Goal: Task Accomplishment & Management: Use online tool/utility

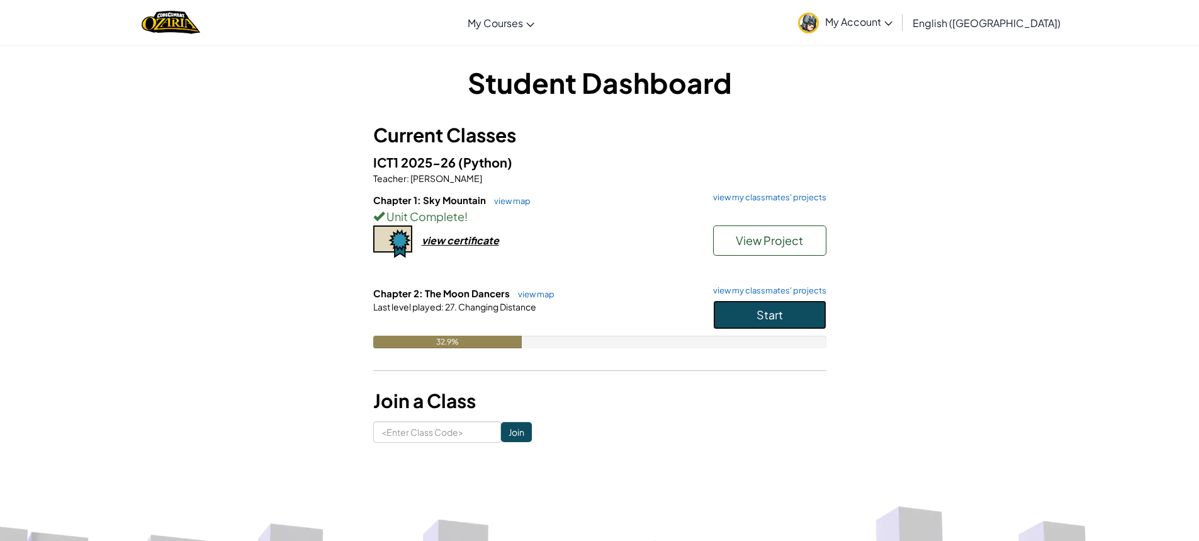
click at [733, 312] on button "Start" at bounding box center [769, 314] width 113 height 29
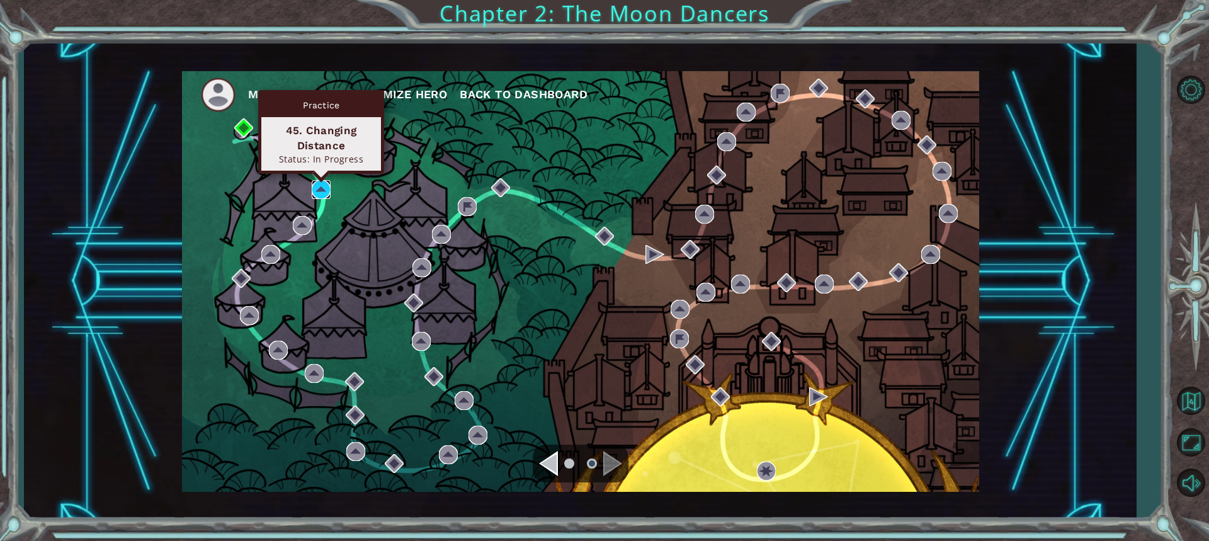
click at [331, 190] on div "My Account Customize Hero Back to Dashboard" at bounding box center [580, 281] width 797 height 420
click at [320, 185] on img at bounding box center [321, 189] width 19 height 19
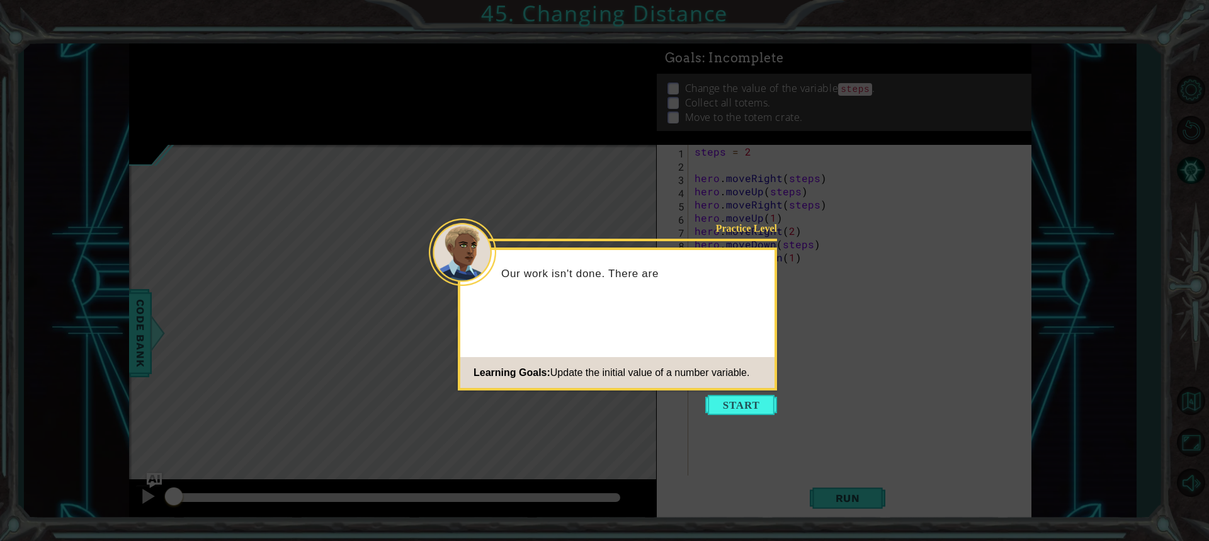
click at [733, 409] on button "Start" at bounding box center [741, 405] width 72 height 20
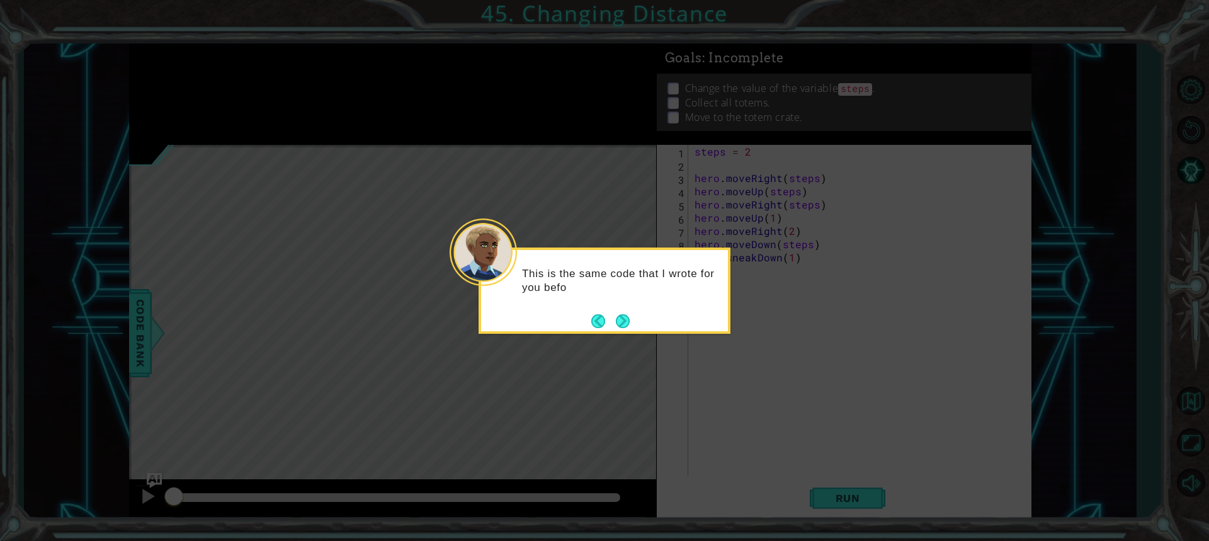
click at [619, 317] on button "Next" at bounding box center [623, 321] width 14 height 14
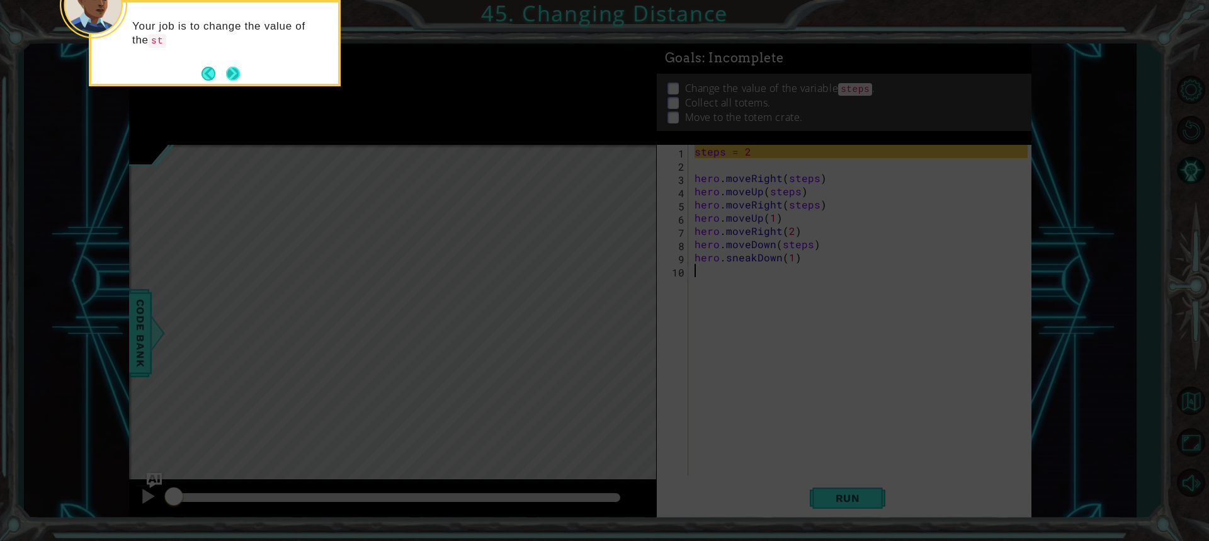
click at [231, 76] on button "Next" at bounding box center [233, 74] width 14 height 14
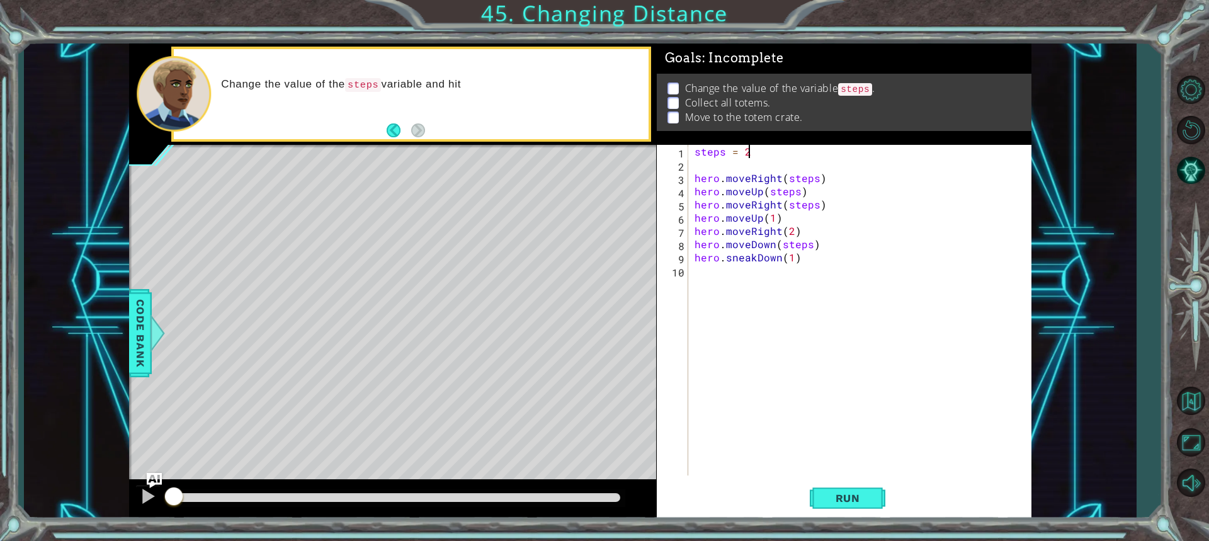
click at [750, 150] on div "steps = 2 hero . moveRight ( steps ) hero . moveUp ( steps ) hero . moveRight (…" at bounding box center [863, 323] width 342 height 357
click at [872, 503] on button "Run" at bounding box center [847, 497] width 76 height 37
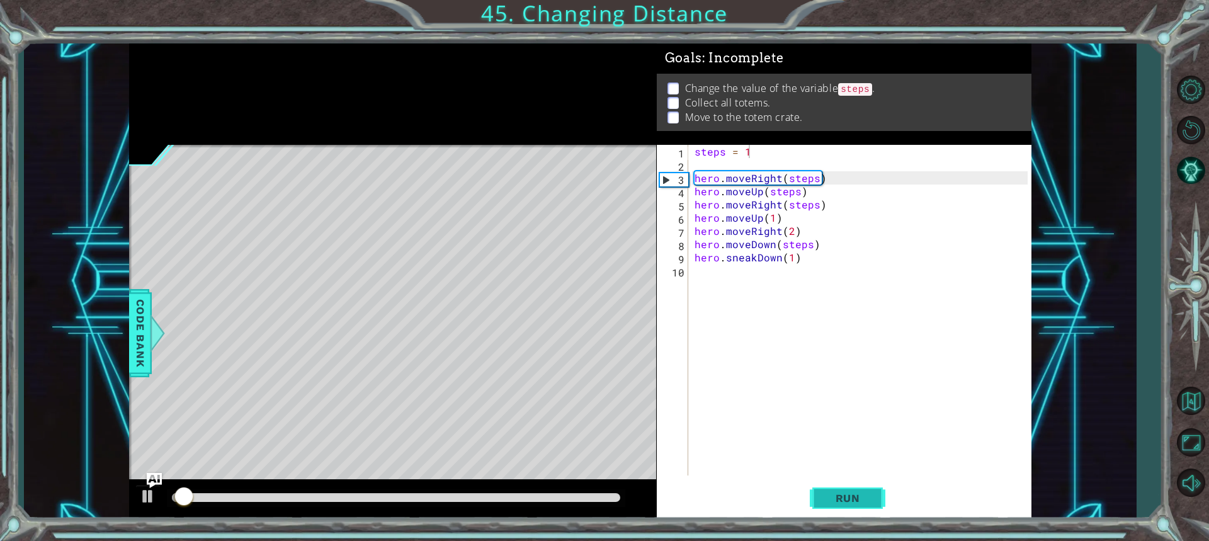
click at [871, 496] on span "Run" at bounding box center [848, 498] width 50 height 13
click at [777, 147] on div "steps = 1 hero . moveRight ( steps ) hero . moveUp ( steps ) hero . moveRight (…" at bounding box center [863, 323] width 342 height 357
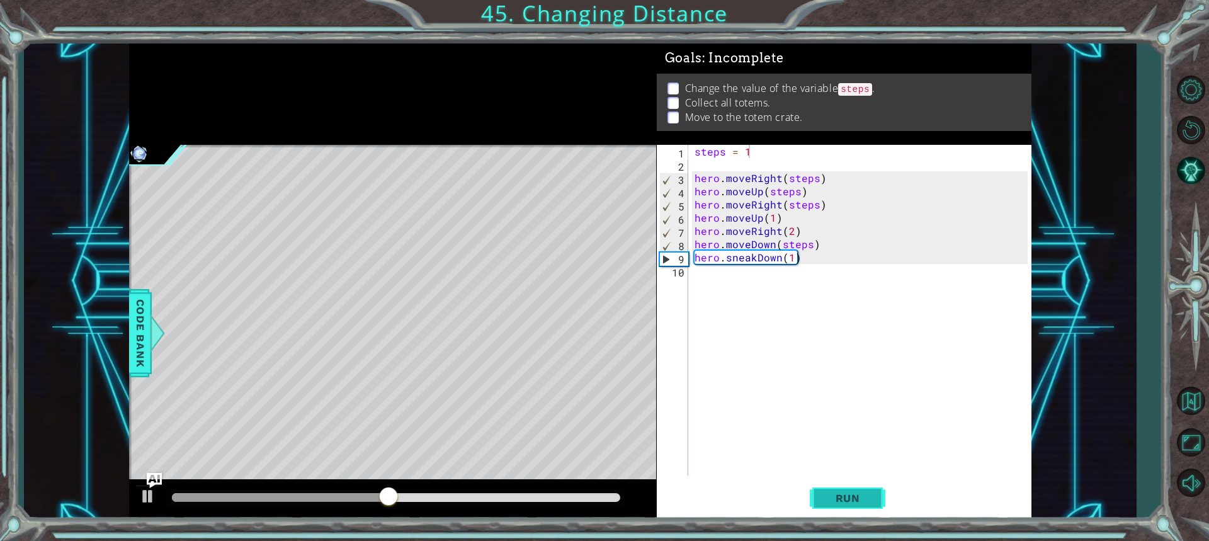
click at [835, 503] on span "Run" at bounding box center [848, 498] width 50 height 13
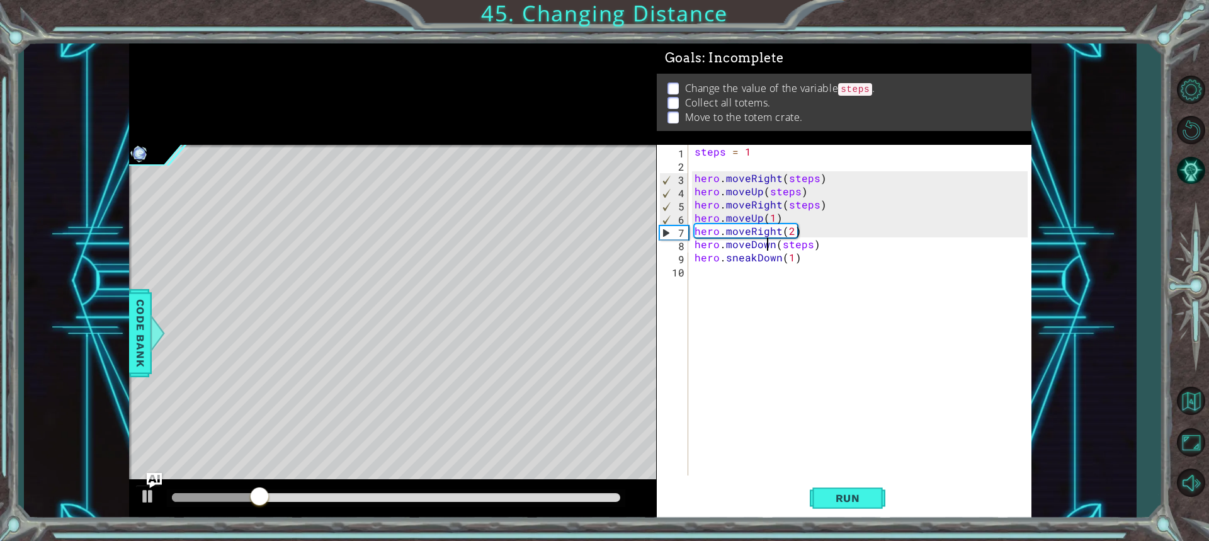
click at [769, 247] on div "steps = 1 hero . moveRight ( steps ) hero . moveUp ( steps ) hero . moveRight (…" at bounding box center [863, 323] width 342 height 357
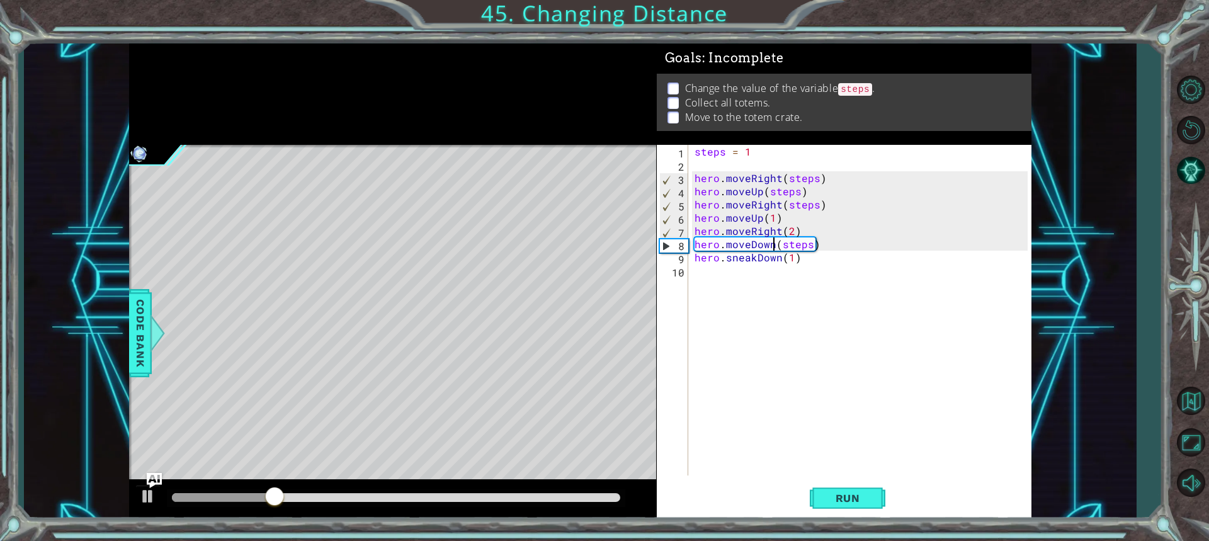
click at [772, 247] on div "steps = 1 hero . moveRight ( steps ) hero . moveUp ( steps ) hero . moveRight (…" at bounding box center [863, 323] width 342 height 357
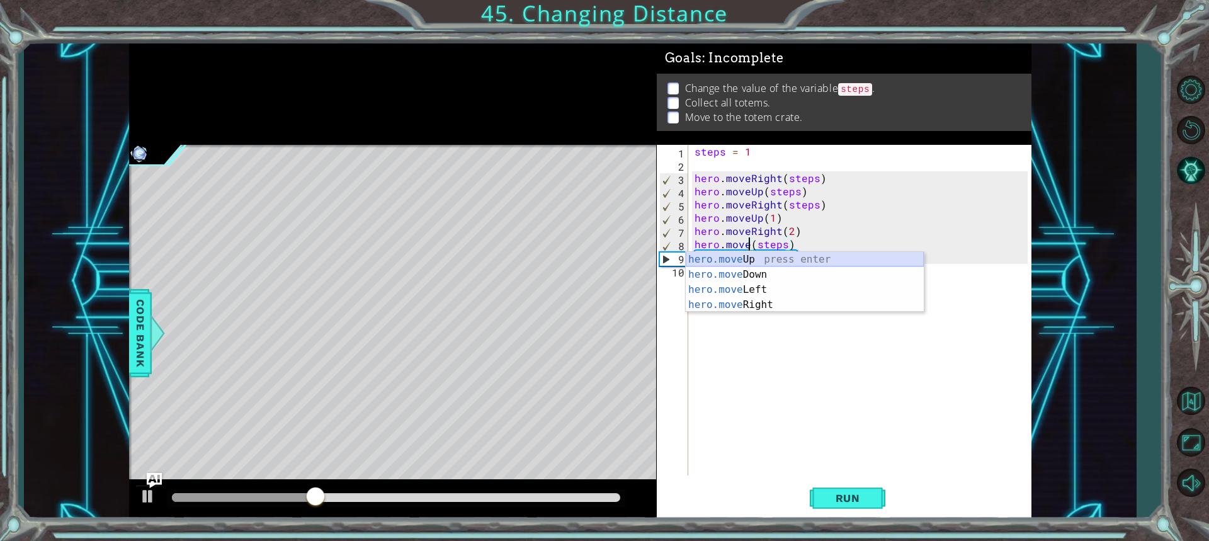
click at [769, 257] on div "hero.move Up press enter hero.move Down press enter hero.move Left press enter …" at bounding box center [804, 297] width 238 height 91
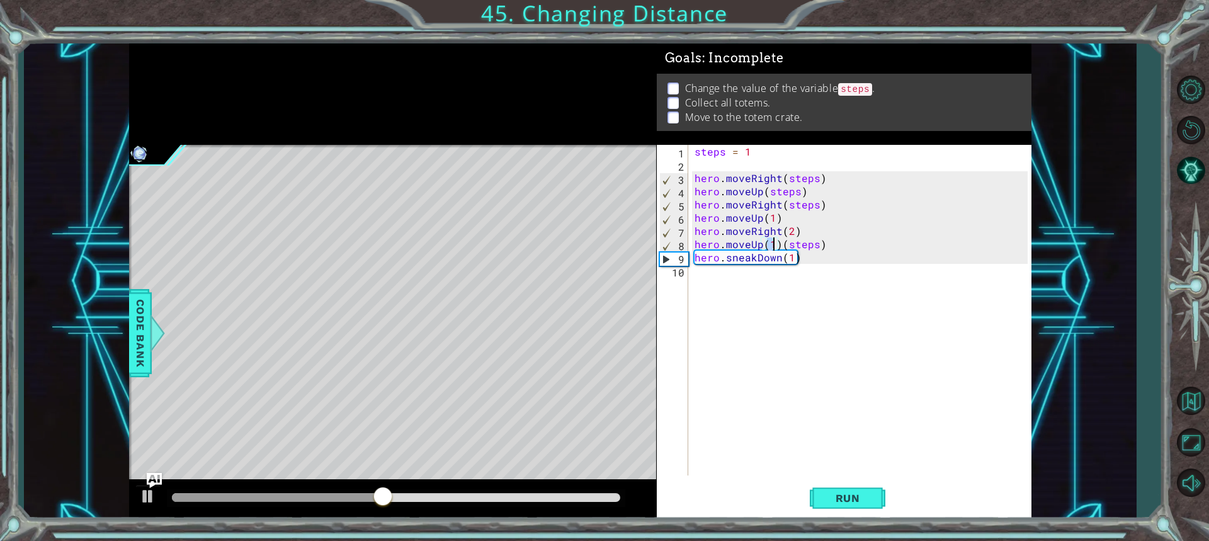
click at [778, 248] on div "steps = 1 hero . moveRight ( steps ) hero . moveUp ( steps ) hero . moveRight (…" at bounding box center [863, 323] width 342 height 357
click at [843, 495] on span "Run" at bounding box center [848, 498] width 50 height 13
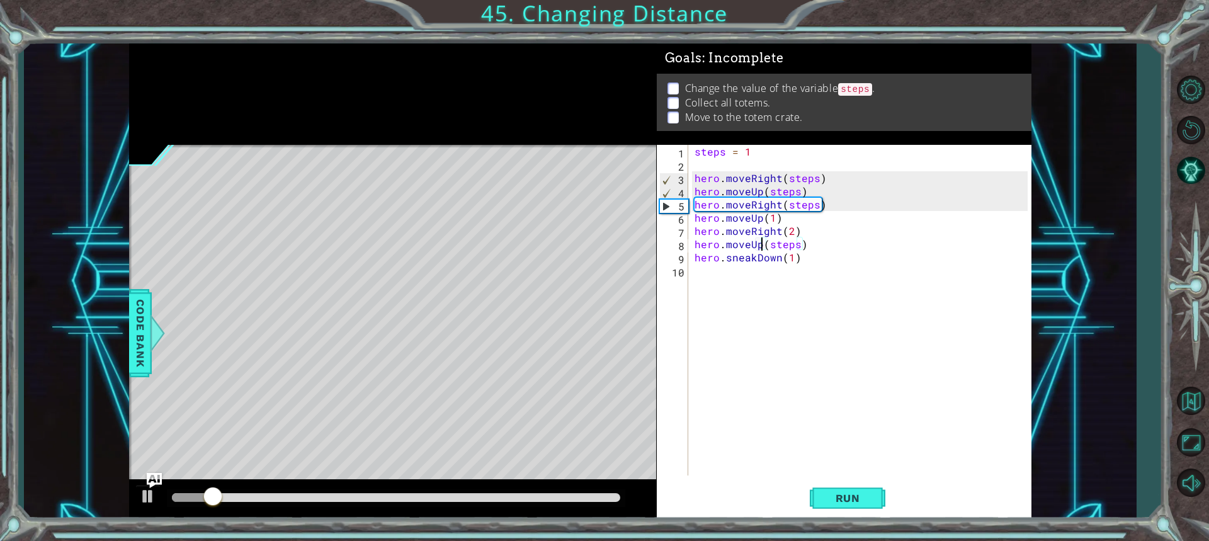
click at [798, 196] on div "steps = 1 hero . moveRight ( steps ) hero . moveUp ( steps ) hero . moveRight (…" at bounding box center [863, 323] width 342 height 357
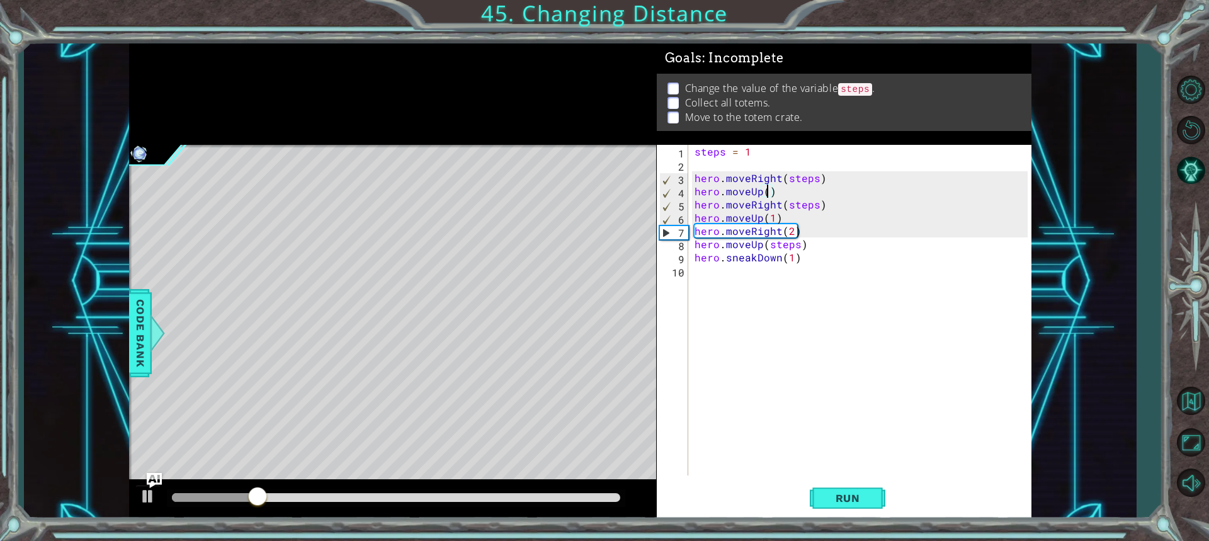
scroll to position [0, 4]
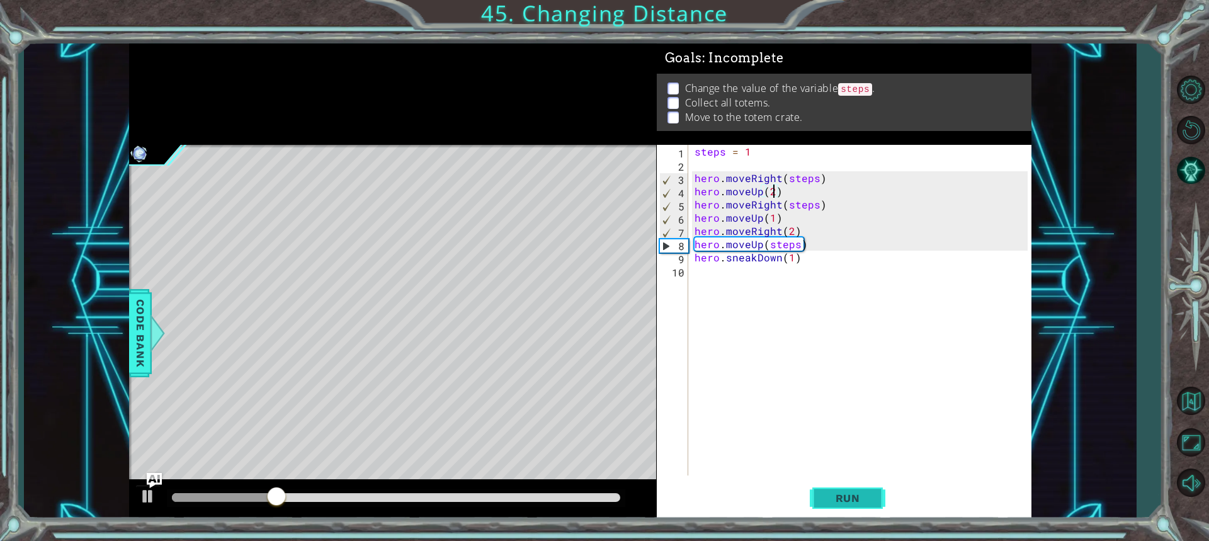
click at [883, 504] on button "Run" at bounding box center [847, 497] width 76 height 37
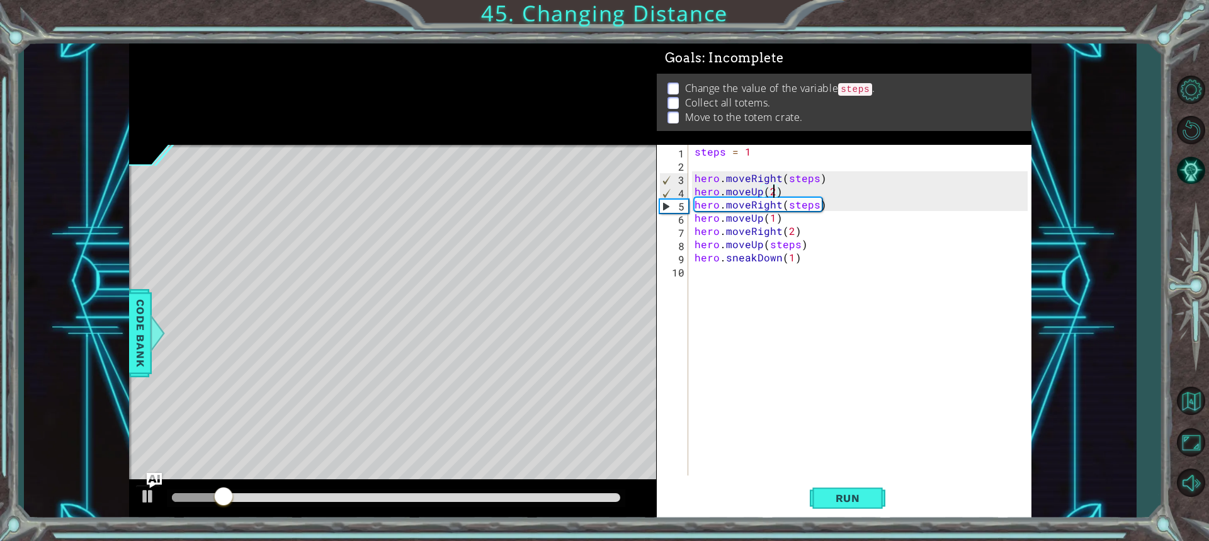
click at [775, 262] on div "steps = 1 hero . moveRight ( steps ) hero . moveUp ( 2 ) hero . moveRight ( ste…" at bounding box center [863, 323] width 342 height 357
type textarea "hero.sneakDown(1)"
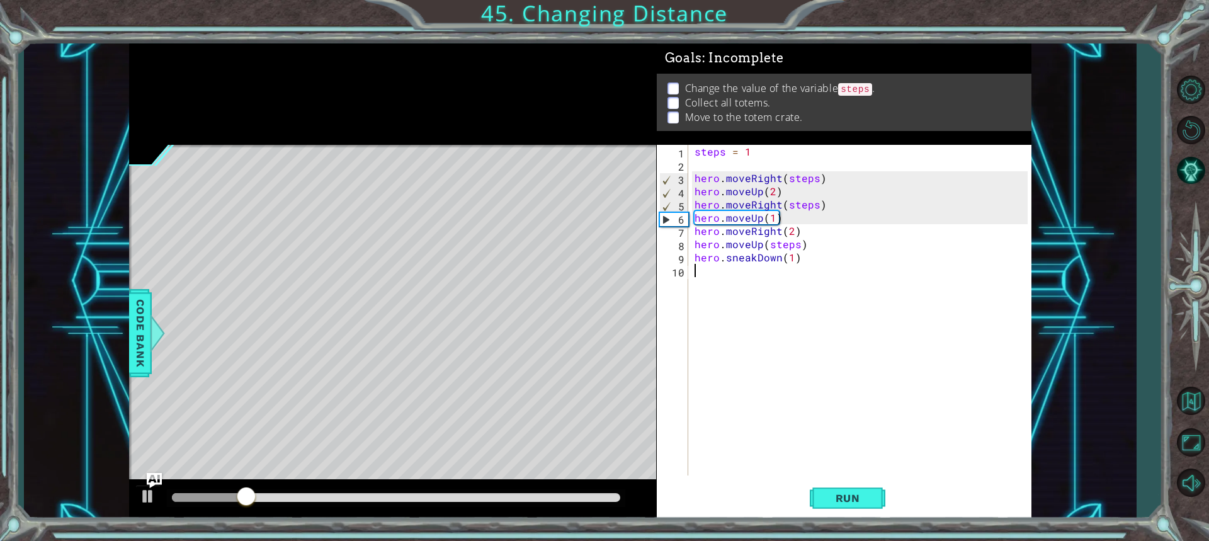
click at [780, 264] on div "steps = 1 hero . moveRight ( steps ) hero . moveUp ( 2 ) hero . moveRight ( ste…" at bounding box center [863, 323] width 342 height 357
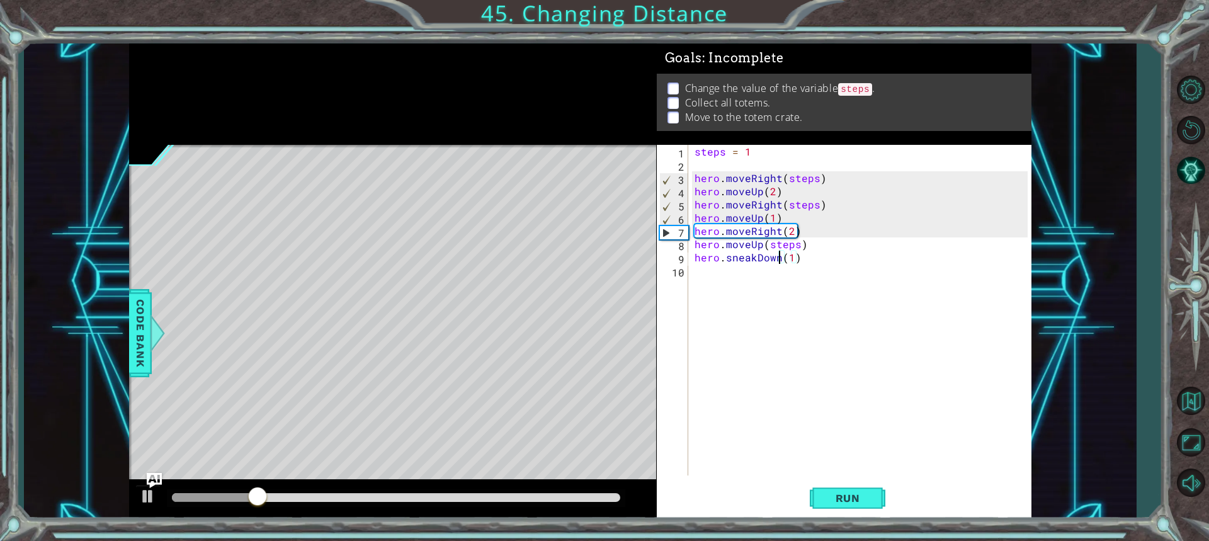
click at [779, 253] on div "steps = 1 hero . moveRight ( steps ) hero . moveUp ( 2 ) hero . moveRight ( ste…" at bounding box center [863, 323] width 342 height 357
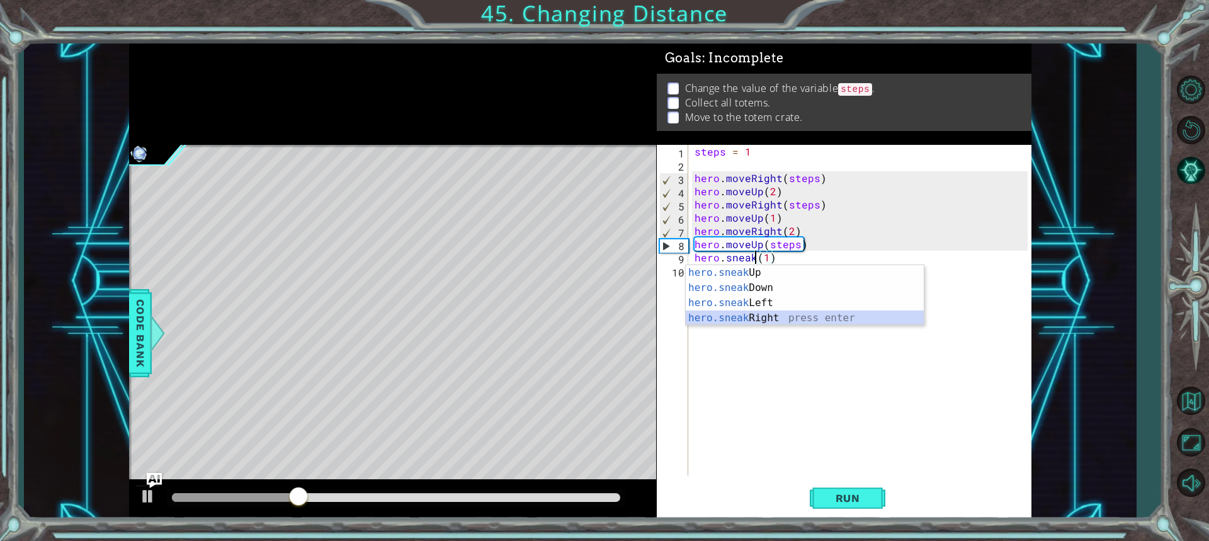
click at [766, 319] on div "hero.sneak Up press enter hero.sneak Down press enter hero.sneak Left press ent…" at bounding box center [804, 310] width 238 height 91
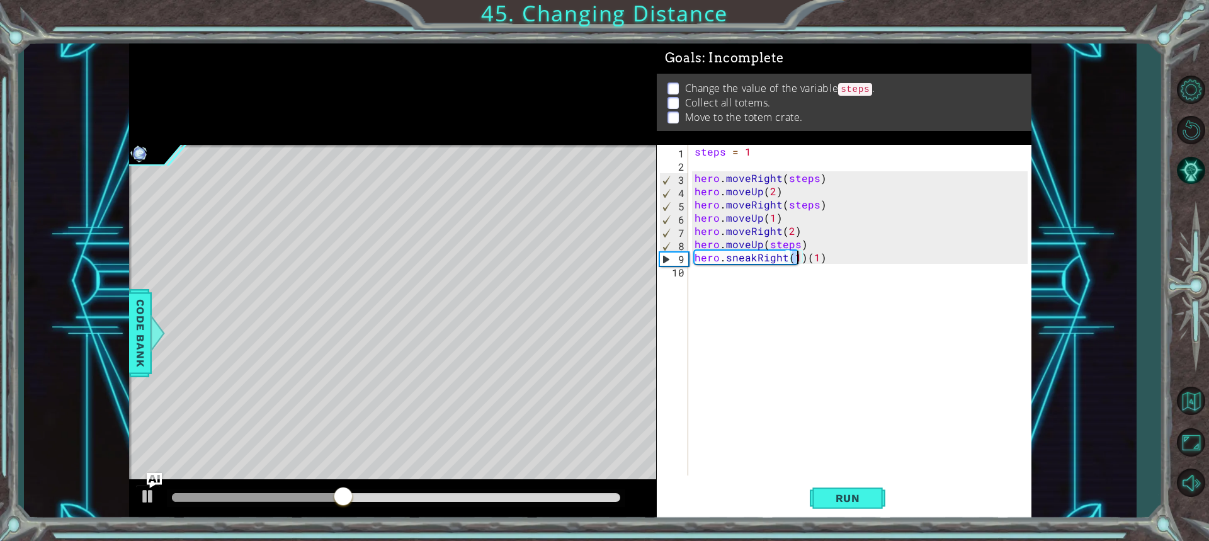
click at [824, 256] on div "steps = 1 hero . moveRight ( steps ) hero . moveUp ( 2 ) hero . moveRight ( ste…" at bounding box center [863, 323] width 342 height 357
click at [836, 492] on span "Run" at bounding box center [848, 498] width 50 height 13
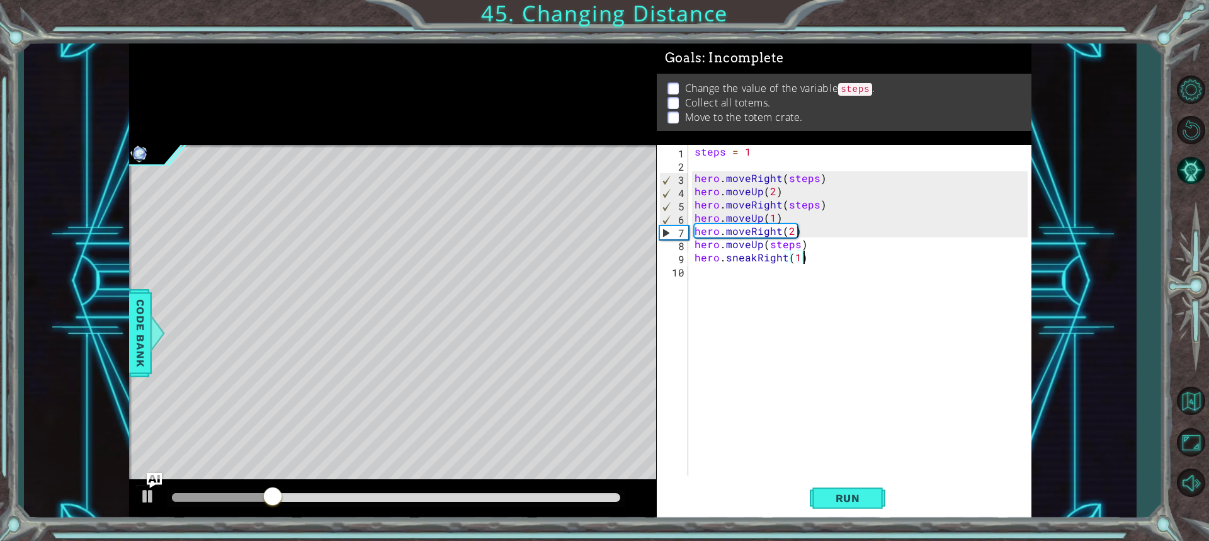
click at [759, 195] on div "steps = 1 hero . moveRight ( steps ) hero . moveUp ( 2 ) hero . moveRight ( ste…" at bounding box center [863, 323] width 342 height 357
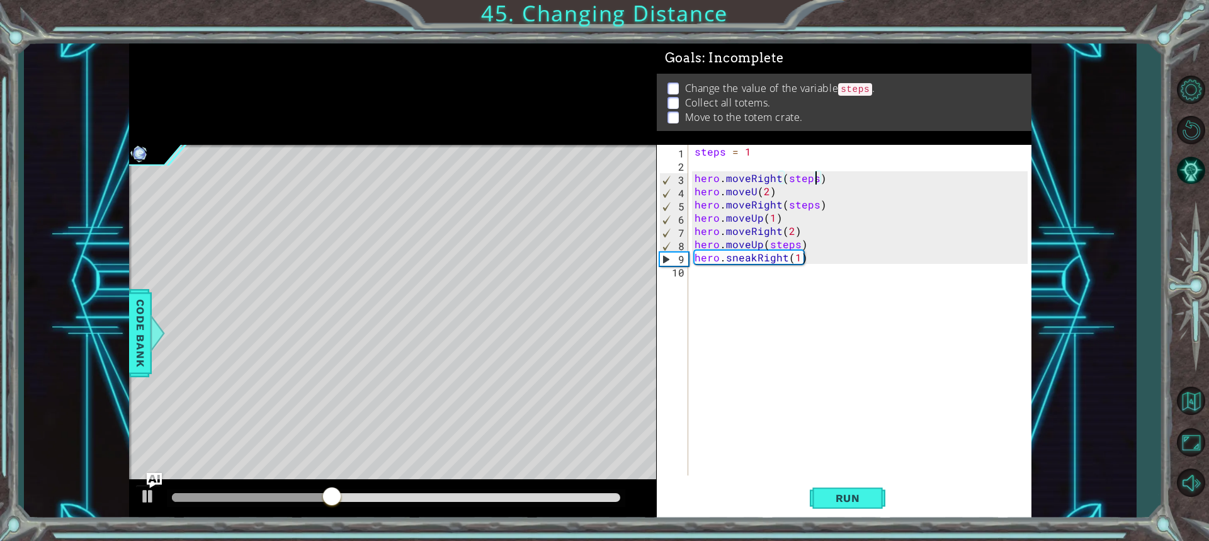
click at [815, 182] on div "steps = 1 hero . moveRight ( steps ) hero . moveU ( 2 ) hero . moveRight ( step…" at bounding box center [863, 323] width 342 height 357
click at [754, 189] on div "steps = 1 hero . moveRight ( 2 ) hero . moveU ( 2 ) hero . moveRight ( steps ) …" at bounding box center [863, 323] width 342 height 357
click at [777, 200] on div "hero.moveUp press enter" at bounding box center [804, 221] width 238 height 45
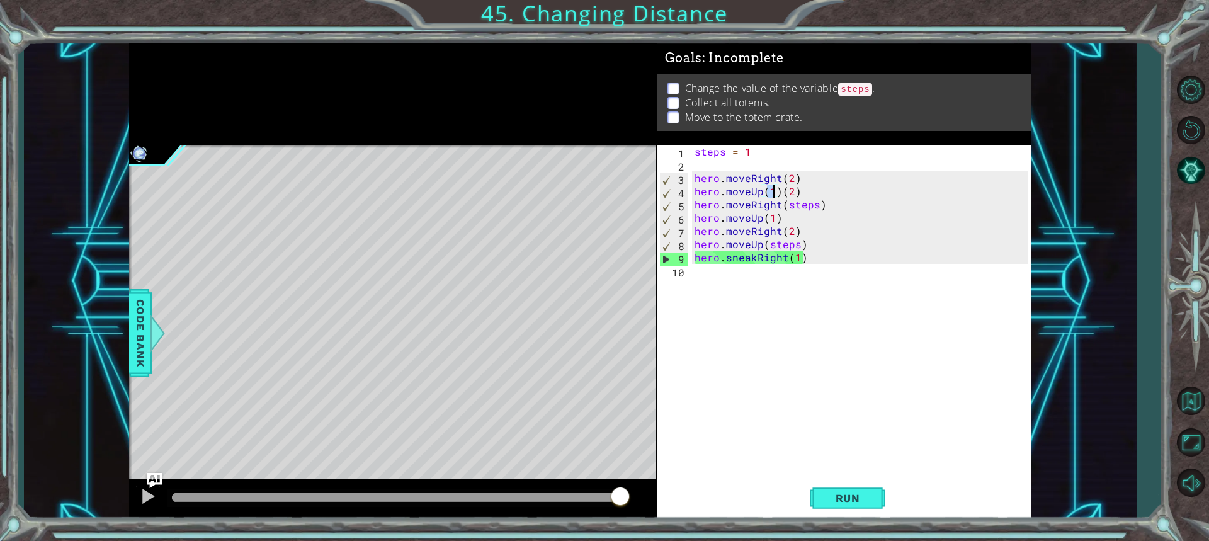
click at [762, 194] on div "steps = 1 hero . moveRight ( 2 ) hero . moveUp ( 1 ) ( 2 ) hero . moveRight ( s…" at bounding box center [863, 323] width 342 height 357
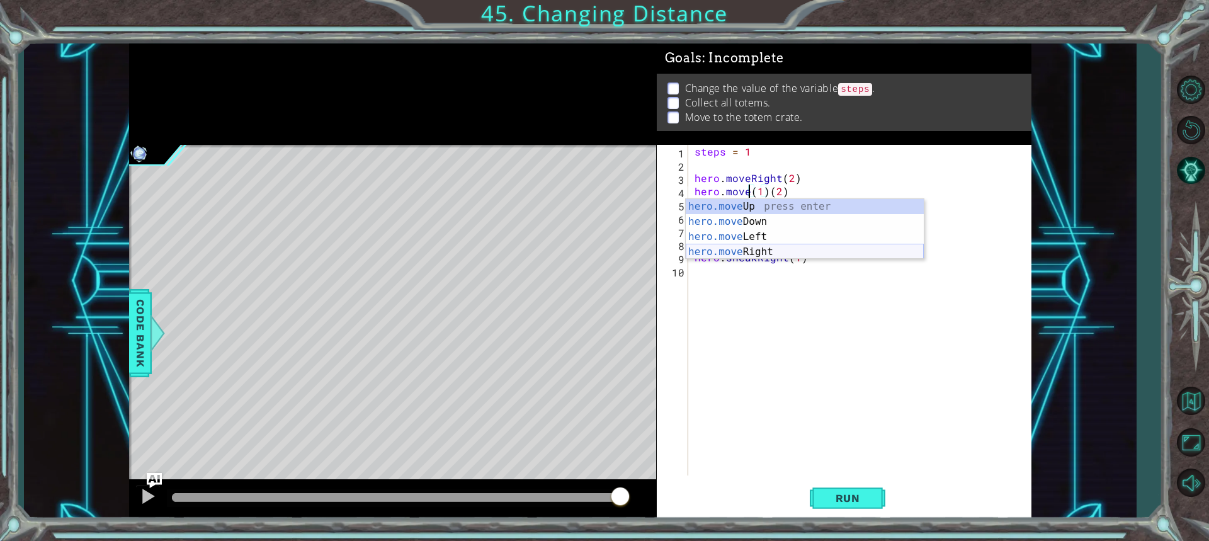
click at [789, 252] on div "hero.move Up press enter hero.move Down press enter hero.move Left press enter …" at bounding box center [804, 244] width 238 height 91
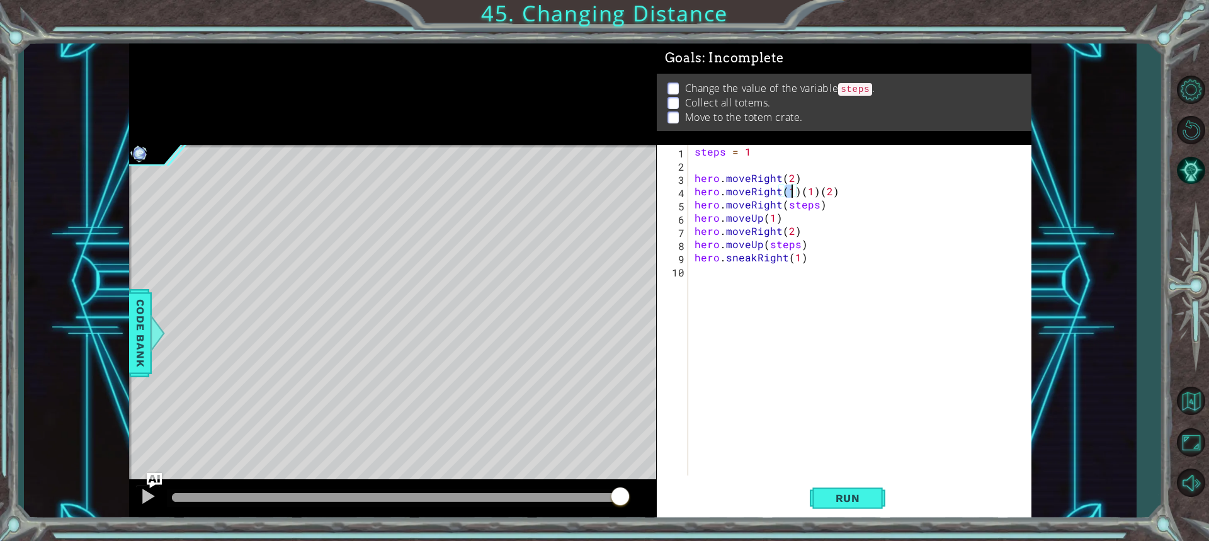
click at [833, 195] on div "steps = 1 hero . moveRight ( 2 ) hero . moveRight ( 1 ) ( 1 ) ( 2 ) hero . move…" at bounding box center [863, 323] width 342 height 357
click at [848, 495] on span "Run" at bounding box center [848, 498] width 50 height 13
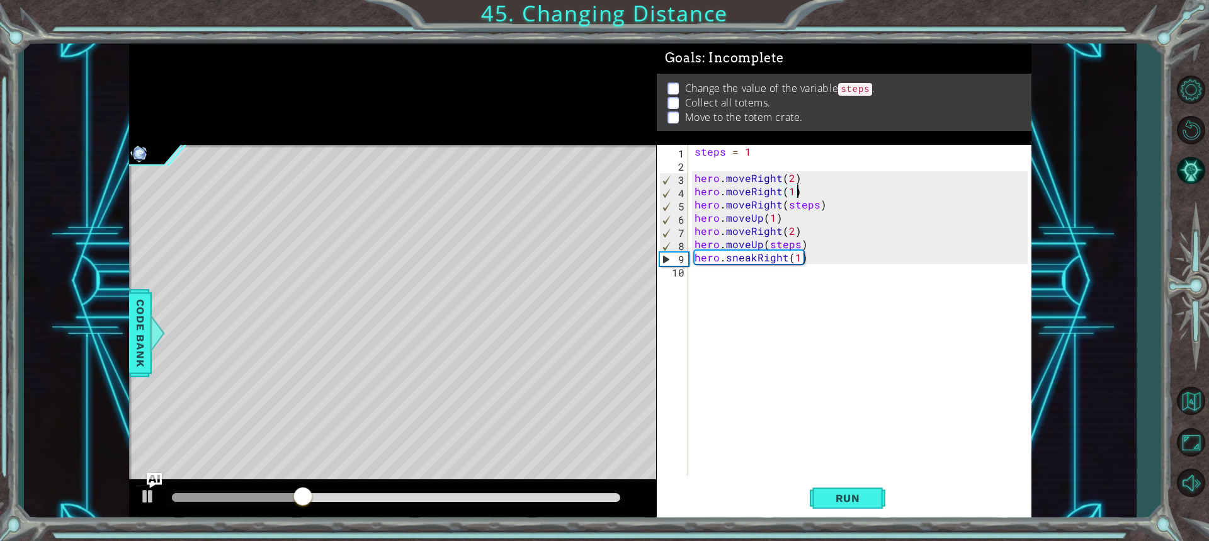
click at [776, 232] on div "steps = 1 hero . moveRight ( 2 ) hero . moveRight ( 1 ) hero . moveRight ( step…" at bounding box center [863, 323] width 342 height 357
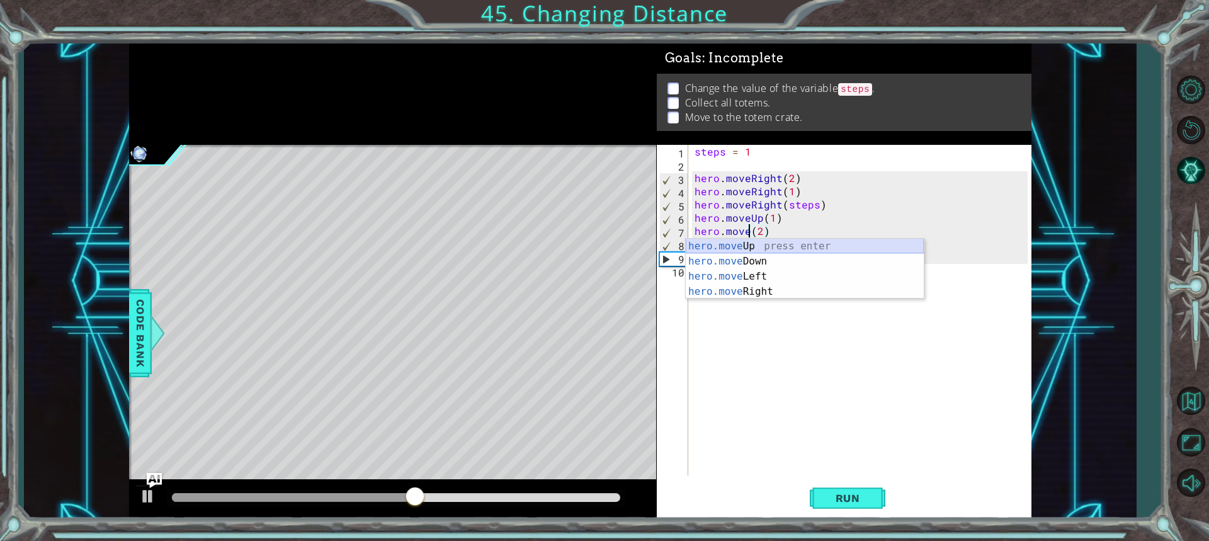
click at [772, 239] on div "hero.move Up press enter hero.move Down press enter hero.move Left press enter …" at bounding box center [804, 284] width 238 height 91
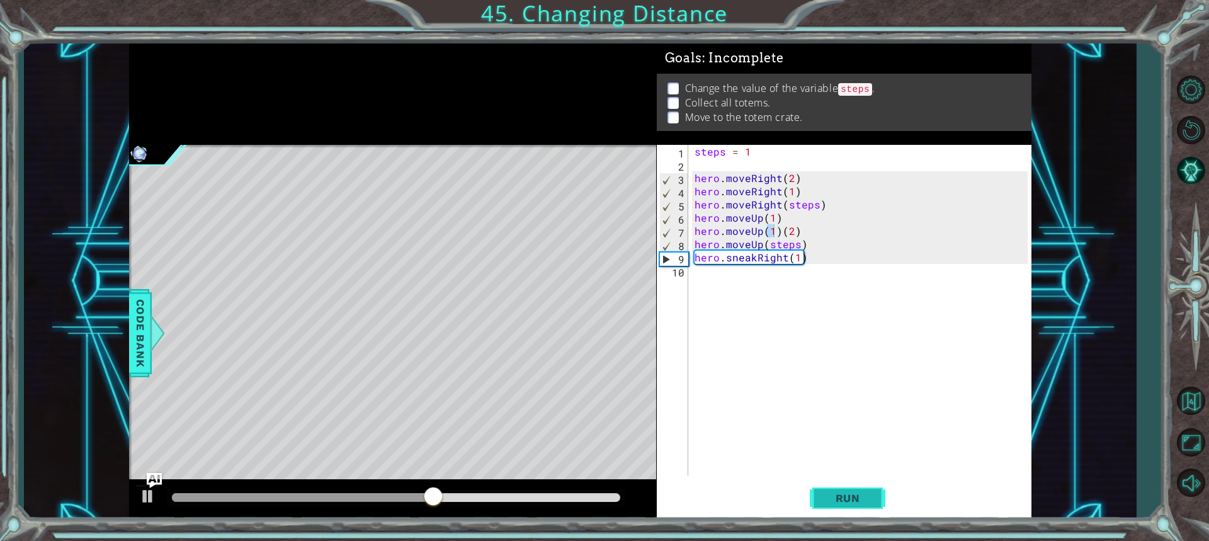
click at [876, 491] on button "Run" at bounding box center [847, 497] width 76 height 37
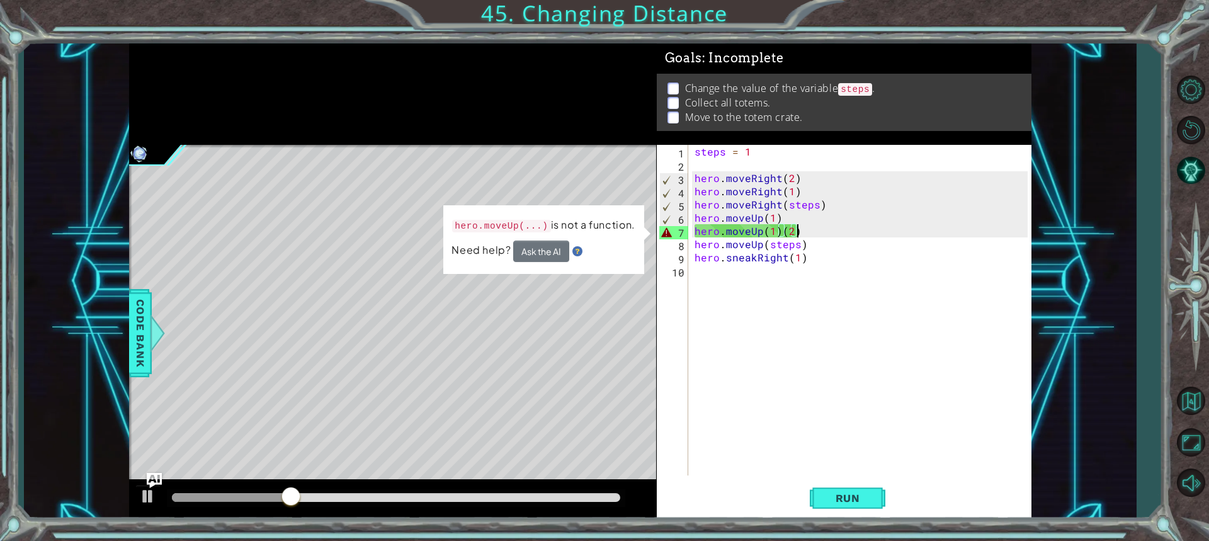
click at [796, 234] on div "steps = 1 hero . moveRight ( 2 ) hero . moveRight ( 1 ) hero . moveRight ( step…" at bounding box center [863, 323] width 342 height 357
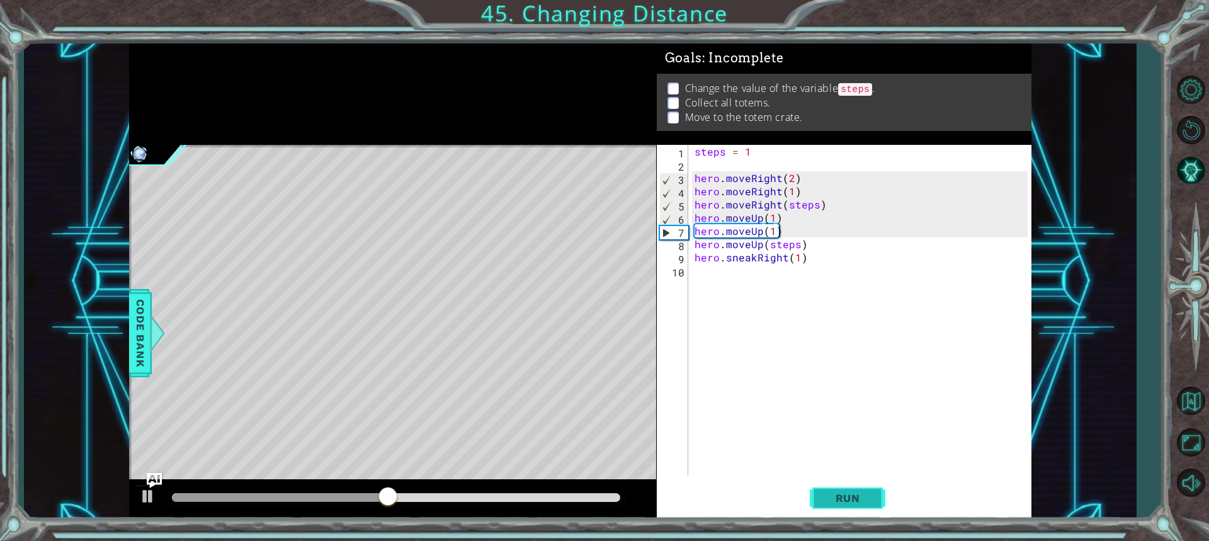
click at [853, 501] on span "Run" at bounding box center [848, 498] width 50 height 13
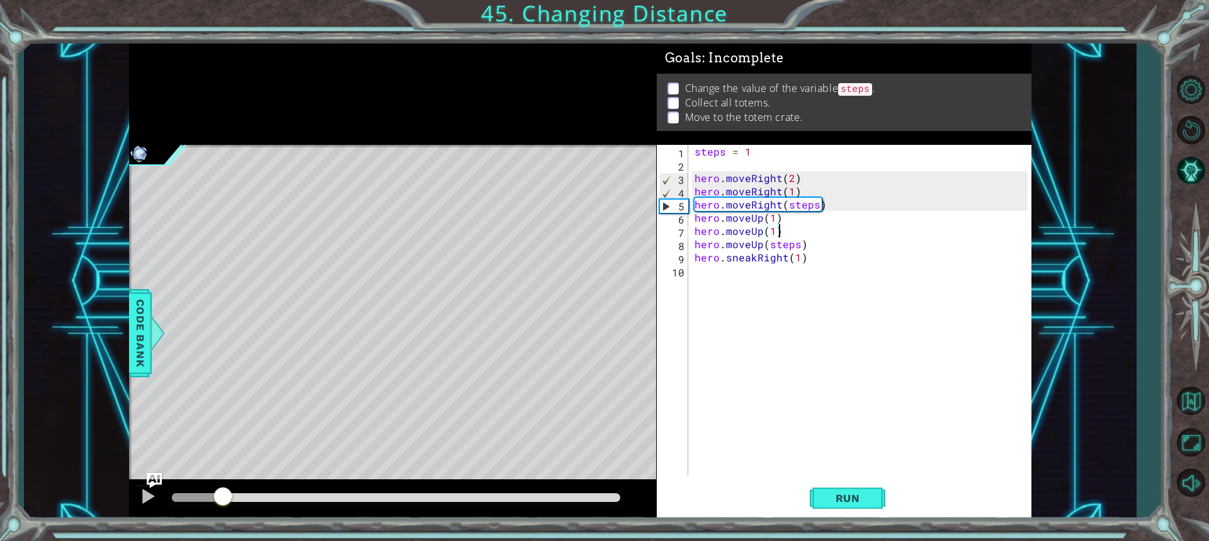
drag, startPoint x: 192, startPoint y: 495, endPoint x: 223, endPoint y: 490, distance: 31.2
click at [223, 490] on div at bounding box center [222, 497] width 23 height 23
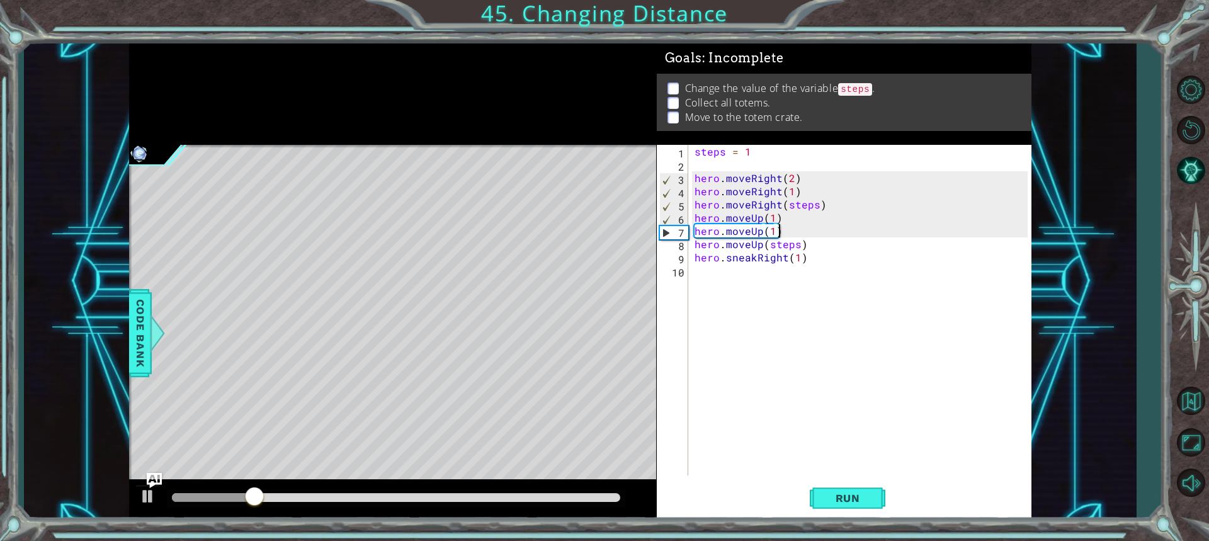
click at [779, 206] on div "steps = 1 hero . moveRight ( 2 ) hero . moveRight ( 1 ) hero . moveRight ( step…" at bounding box center [863, 323] width 342 height 357
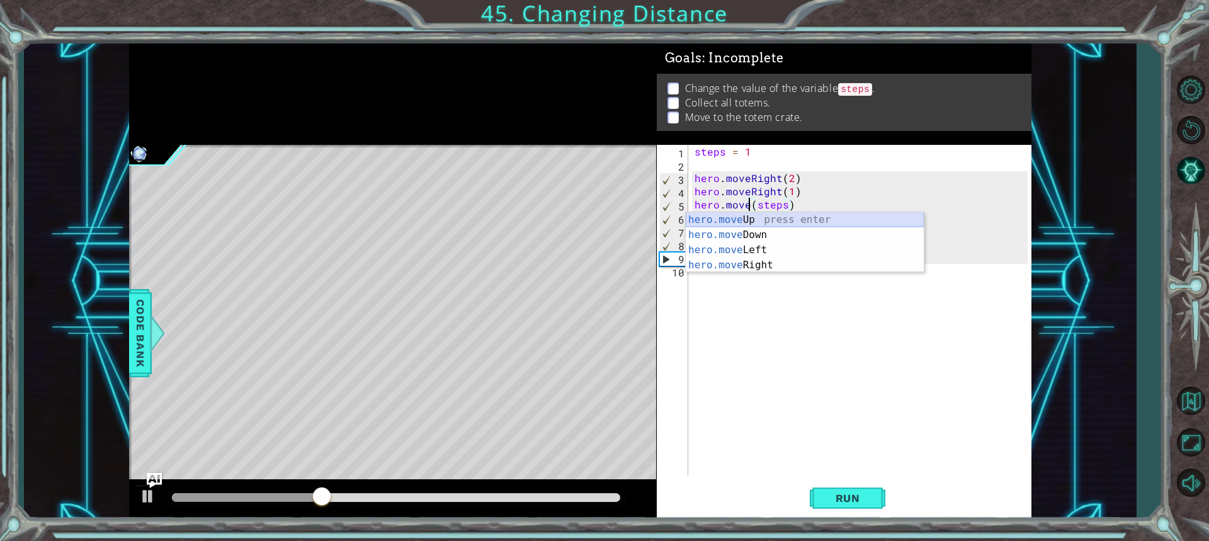
click at [789, 219] on div "hero.move Up press enter hero.move Down press enter hero.move Left press enter …" at bounding box center [804, 257] width 238 height 91
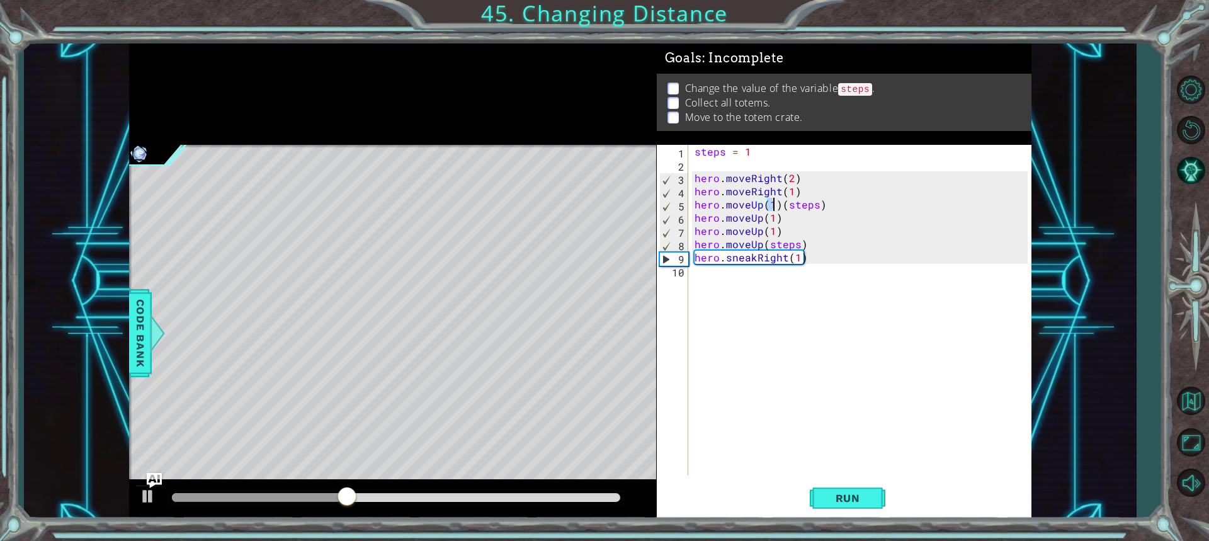
click at [779, 203] on div "steps = 1 hero . moveRight ( 2 ) hero . moveRight ( 1 ) hero . moveUp ( 1 ) ( s…" at bounding box center [863, 323] width 342 height 357
click at [821, 203] on div "steps = 1 hero . moveRight ( 2 ) hero . moveRight ( 1 ) hero . moveUp ( 1 ) ( s…" at bounding box center [863, 323] width 342 height 357
click at [774, 205] on div "steps = 1 hero . moveRight ( 2 ) hero . moveRight ( 1 ) hero . moveUp ( 1 ) her…" at bounding box center [863, 323] width 342 height 357
click at [853, 499] on span "Run" at bounding box center [848, 498] width 50 height 13
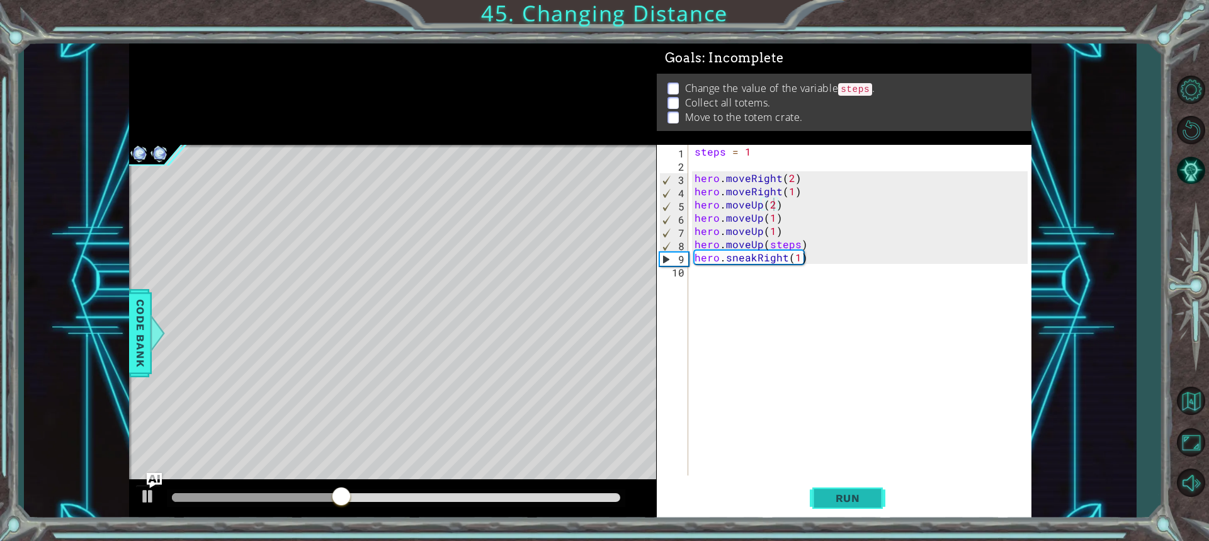
click at [837, 490] on button "Run" at bounding box center [847, 497] width 76 height 37
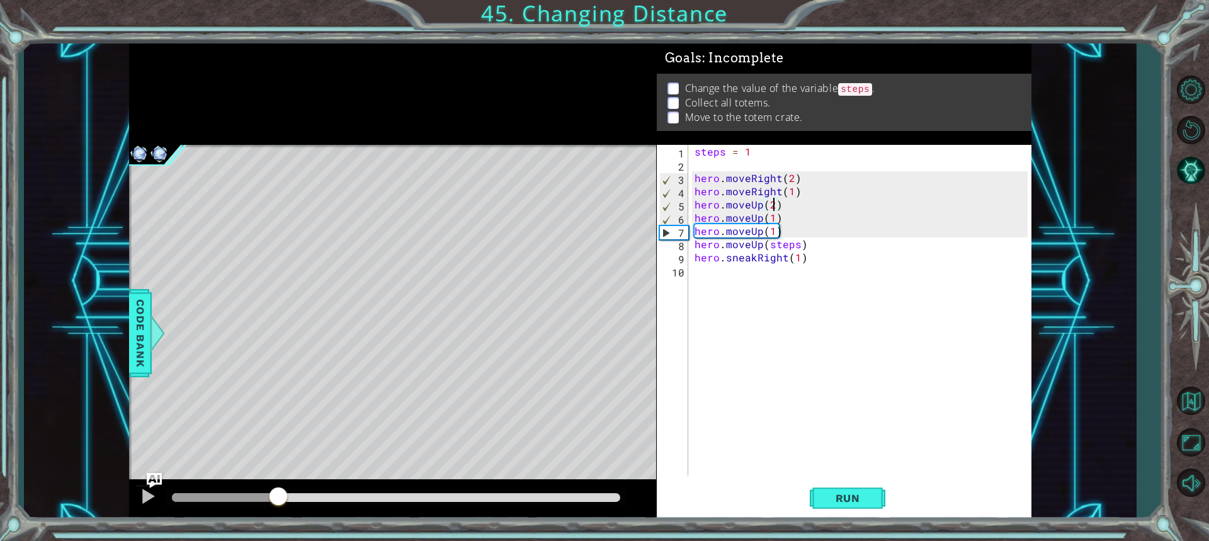
click at [279, 464] on div "methods hero use(thing) moveUp(steps) moveDown(steps) moveLeft(steps) moveRight…" at bounding box center [580, 281] width 902 height 476
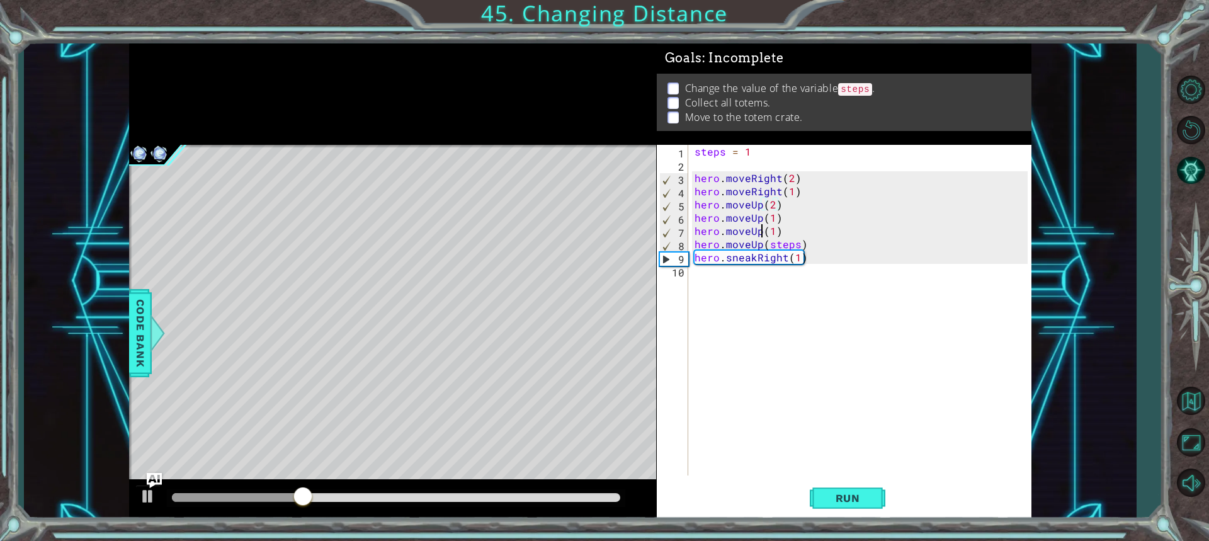
click at [760, 235] on div "steps = 1 hero . moveRight ( 2 ) hero . moveRight ( 1 ) hero . moveUp ( 2 ) her…" at bounding box center [863, 323] width 342 height 357
click at [764, 246] on div "hero.moveRight press enter" at bounding box center [804, 261] width 238 height 45
click at [818, 230] on div "steps = 1 hero . moveRight ( 2 ) hero . moveRight ( 1 ) hero . moveUp ( 2 ) her…" at bounding box center [863, 323] width 342 height 357
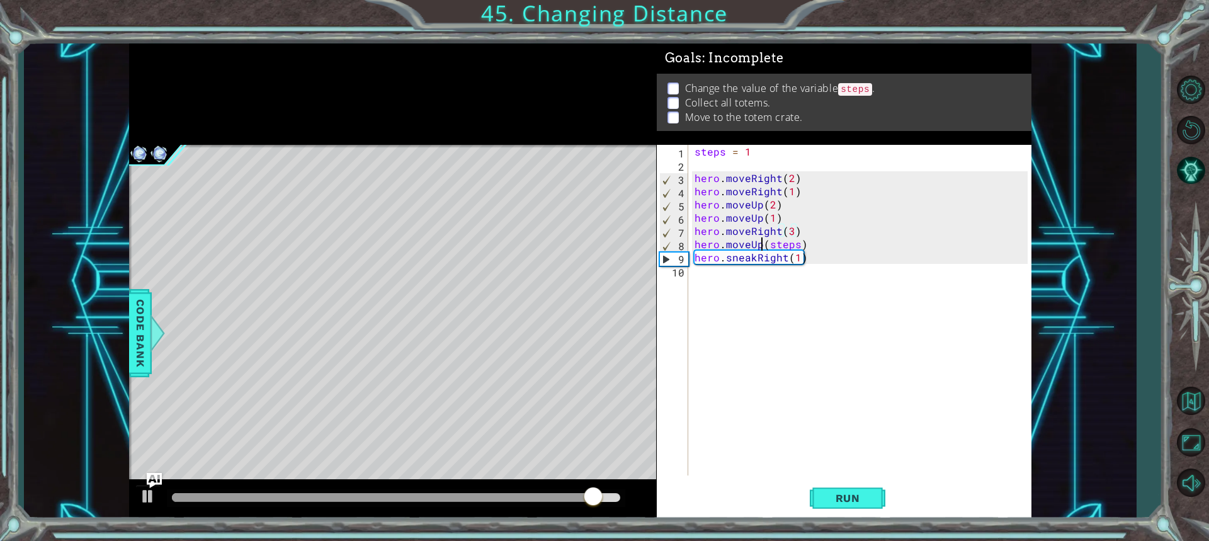
click at [758, 244] on div "steps = 1 hero . moveRight ( 2 ) hero . moveRight ( 1 ) hero . moveUp ( 2 ) her…" at bounding box center [863, 323] width 342 height 357
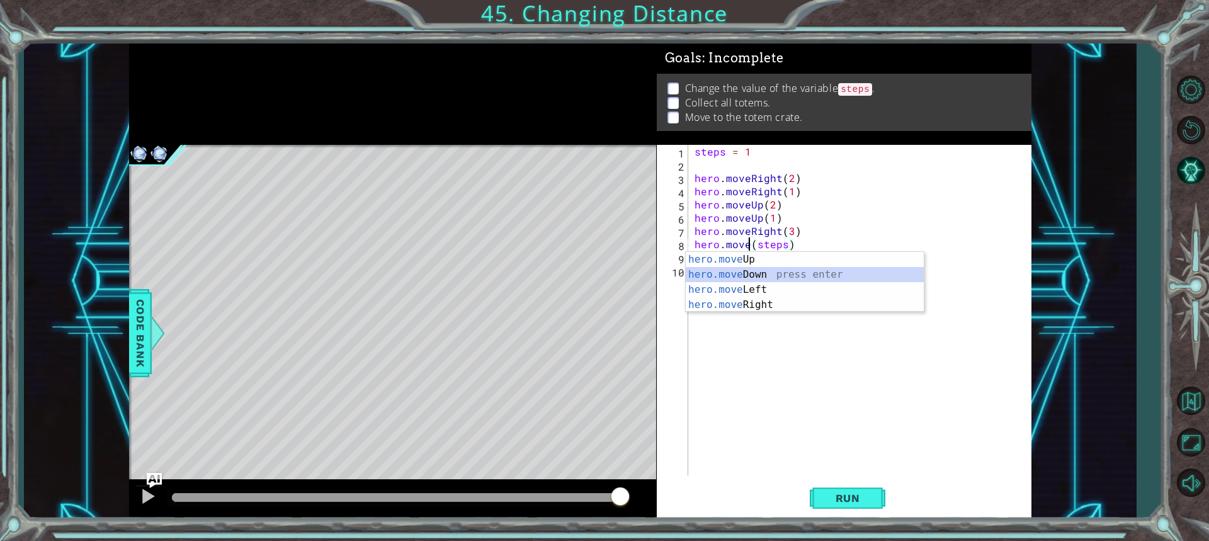
click at [749, 276] on div "hero.move Up press enter hero.move Down press enter hero.move Left press enter …" at bounding box center [804, 297] width 238 height 91
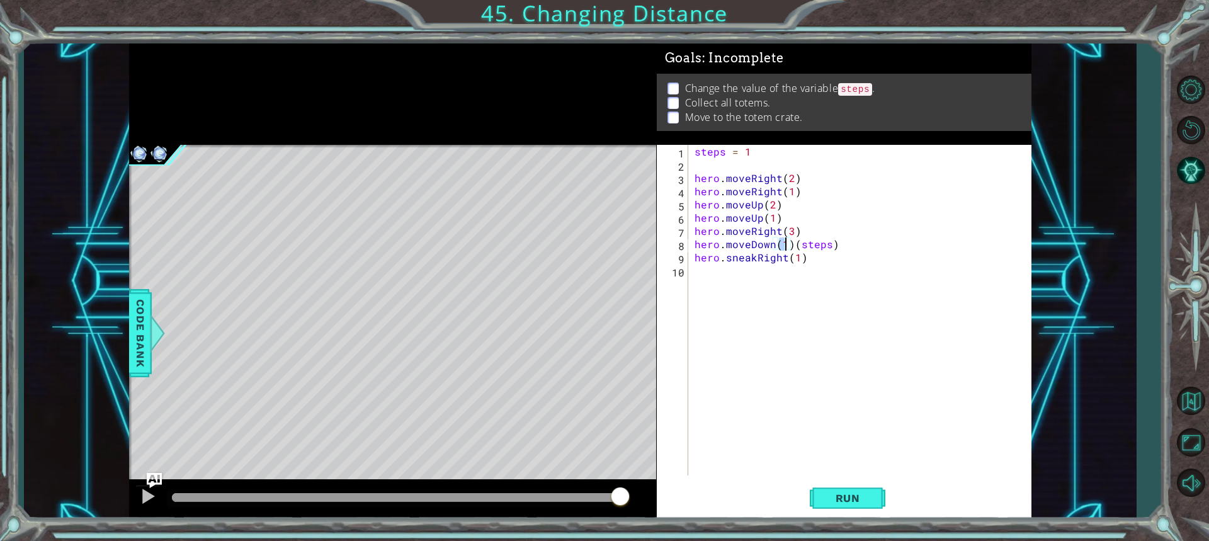
click at [830, 242] on div "steps = 1 hero . moveRight ( 2 ) hero . moveRight ( 1 ) hero . moveUp ( 2 ) her…" at bounding box center [863, 323] width 342 height 357
click at [743, 150] on div "steps = 1 hero . moveRight ( 2 ) hero . moveRight ( 1 ) hero . moveUp ( 2 ) her…" at bounding box center [863, 323] width 342 height 357
click at [753, 149] on div "steps = 1 hero . moveRight ( 2 ) hero . moveRight ( 1 ) hero . moveUp ( 2 ) her…" at bounding box center [863, 323] width 342 height 357
click at [836, 500] on span "Run" at bounding box center [848, 498] width 50 height 13
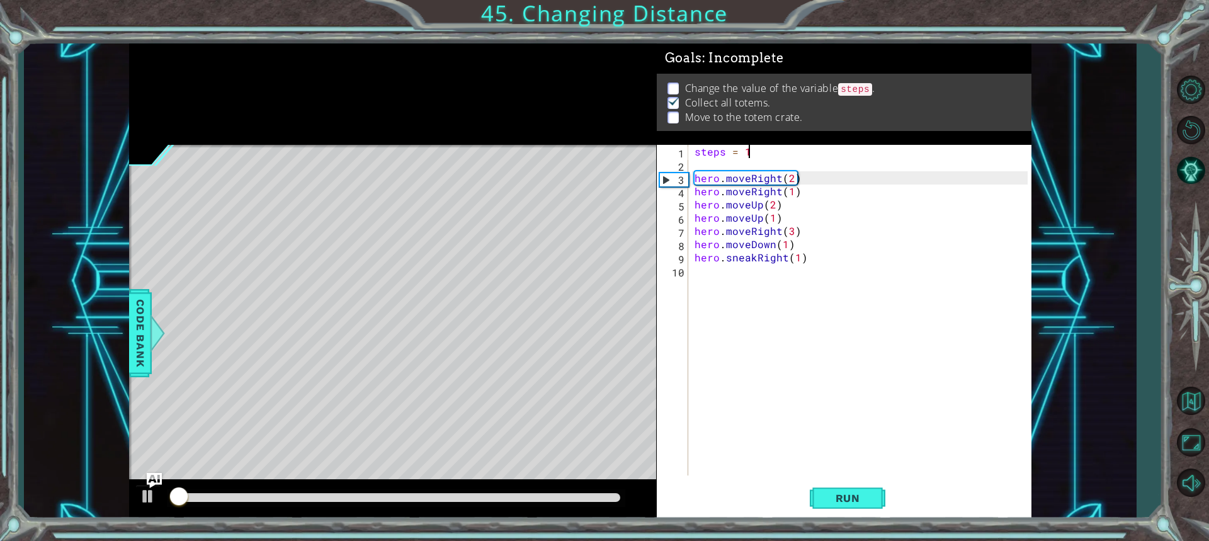
scroll to position [1, 0]
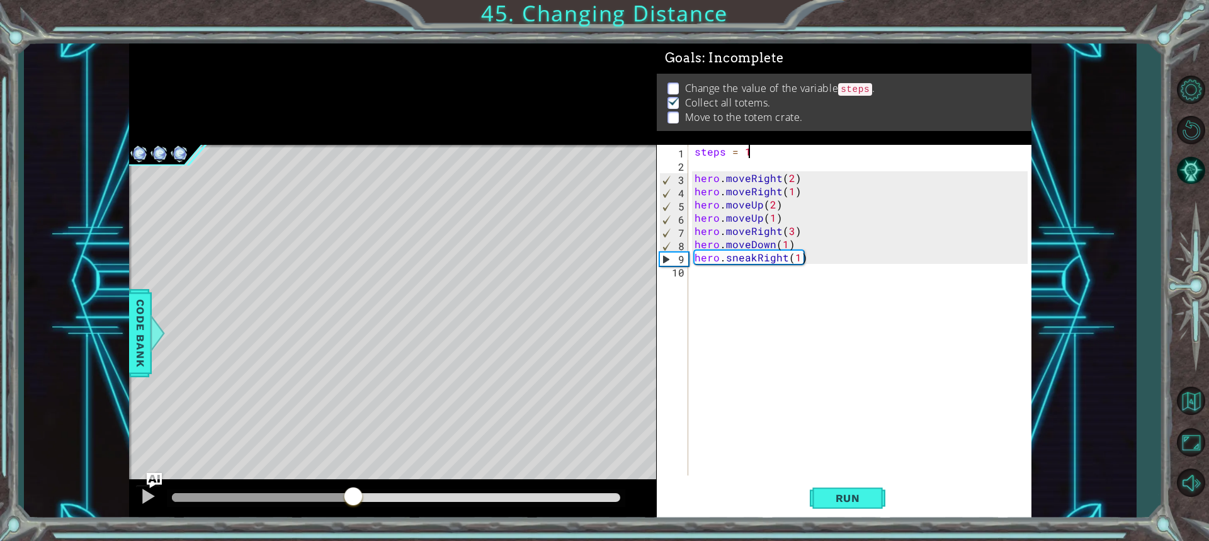
click at [352, 463] on div "methods hero use(thing) moveUp(steps) moveDown(steps) moveLeft(steps) moveRight…" at bounding box center [580, 281] width 902 height 476
click at [785, 244] on div "steps = 1 hero . moveRight ( 2 ) hero . moveRight ( 1 ) hero . moveUp ( 2 ) her…" at bounding box center [863, 323] width 342 height 357
click at [836, 494] on span "Run" at bounding box center [848, 498] width 50 height 13
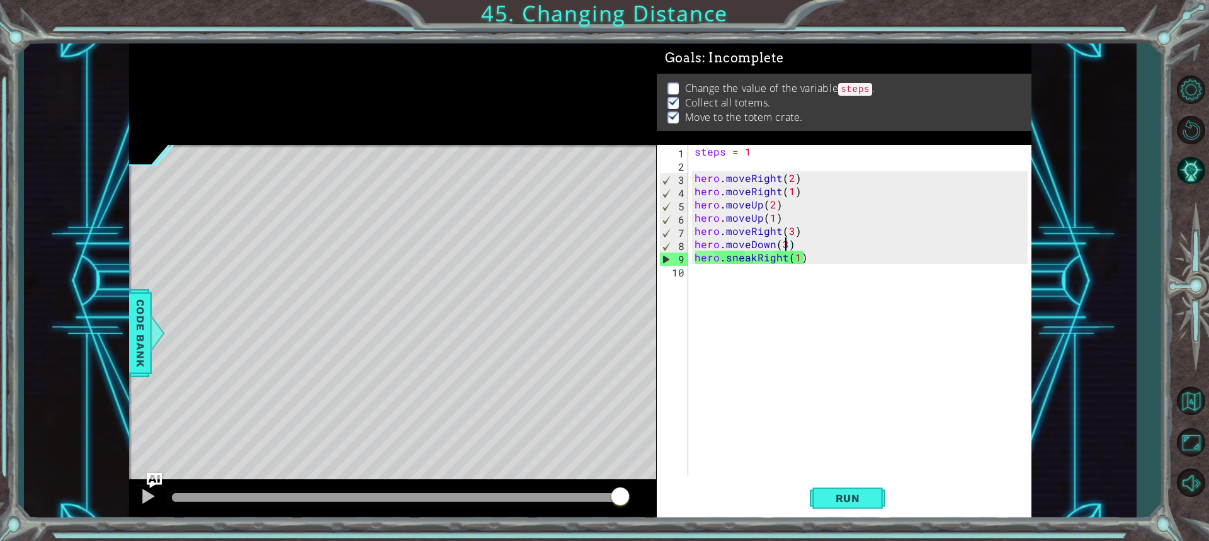
drag, startPoint x: 223, startPoint y: 500, endPoint x: 681, endPoint y: 516, distance: 458.5
click at [681, 516] on div "1 ההההההההההההההההההההההההההההההההההההההההההההההההההההההההההההההההההההההההההההה…" at bounding box center [580, 281] width 902 height 476
click at [756, 155] on div "steps = 1 hero . moveRight ( 2 ) hero . moveRight ( 1 ) hero . moveUp ( 2 ) her…" at bounding box center [863, 323] width 342 height 357
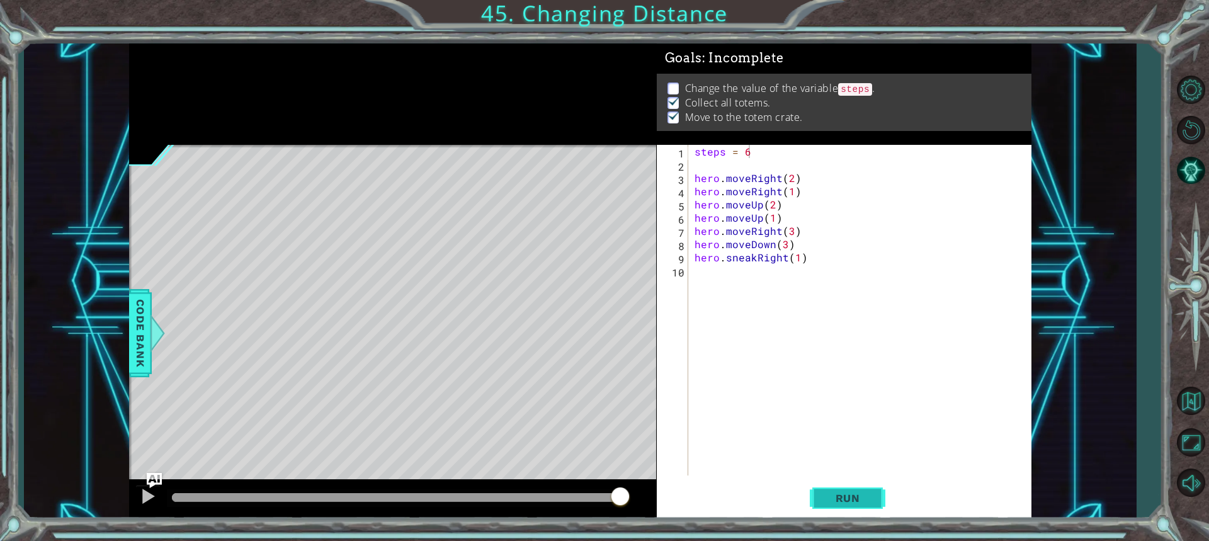
click at [856, 492] on span "Run" at bounding box center [848, 498] width 50 height 13
click at [845, 485] on button "Run" at bounding box center [847, 497] width 76 height 37
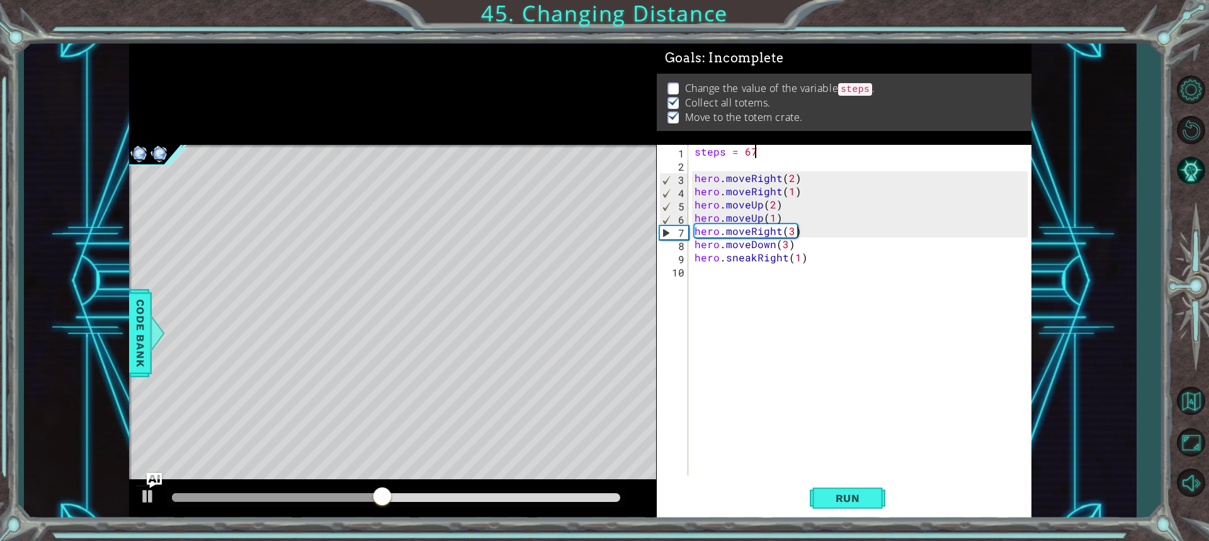
scroll to position [0, 0]
drag, startPoint x: 782, startPoint y: 154, endPoint x: 771, endPoint y: 147, distance: 12.7
click at [771, 147] on div "steps = 67 hero . moveRight ( 2 ) hero . moveRight ( 1 ) hero . moveUp ( 2 ) he…" at bounding box center [863, 323] width 342 height 357
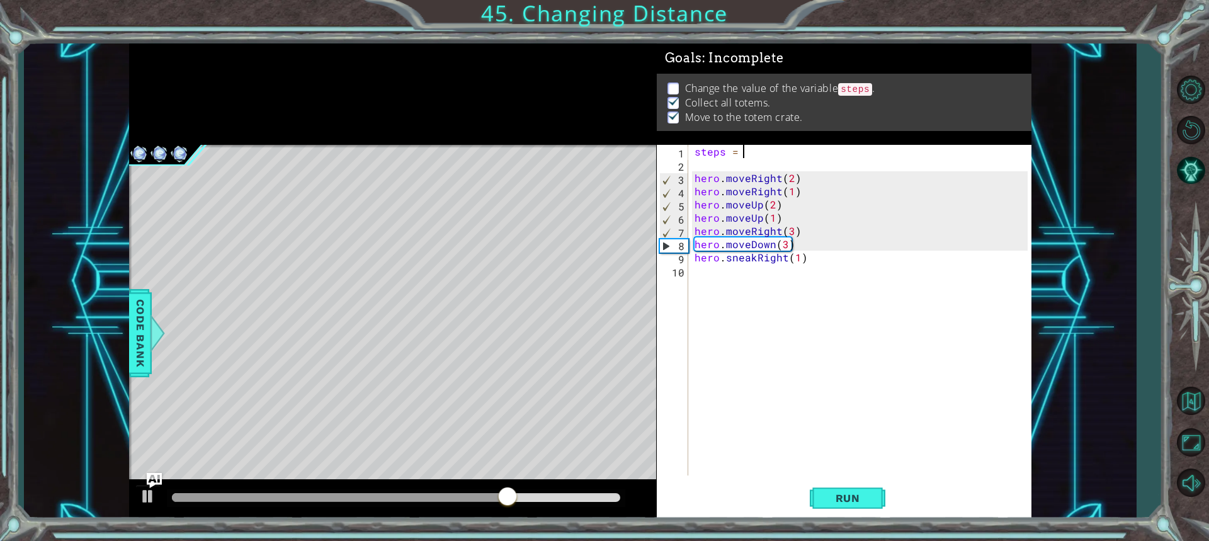
type textarea "steps = 2"
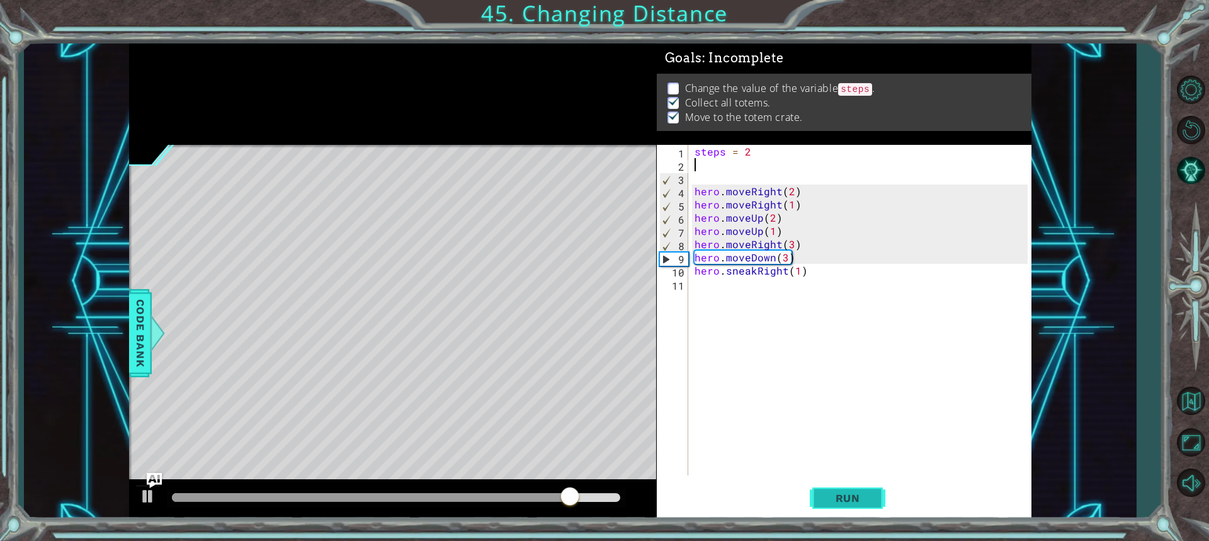
click at [872, 498] on span "Run" at bounding box center [848, 498] width 50 height 13
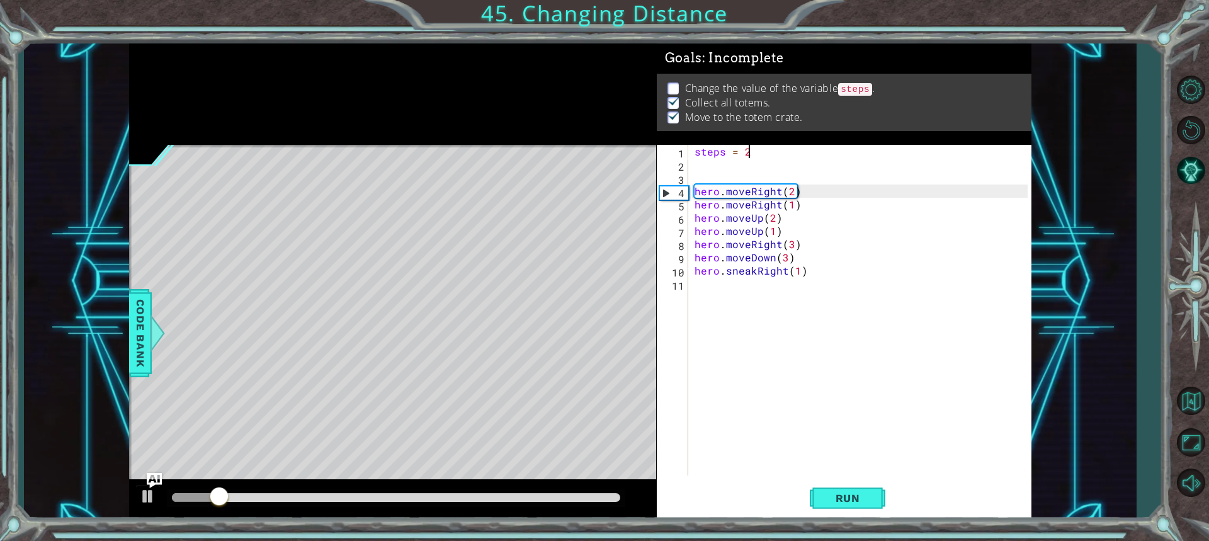
click at [752, 154] on div "steps = 2 hero . moveRight ( 2 ) hero . moveRight ( 1 ) hero . moveUp ( 2 ) her…" at bounding box center [863, 323] width 342 height 357
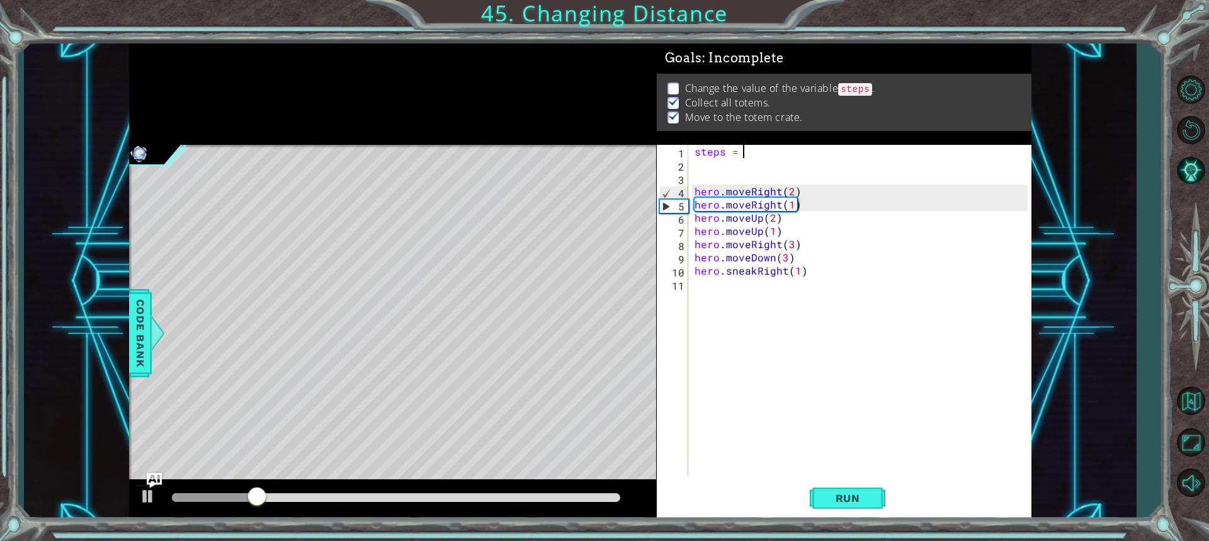
scroll to position [0, 3]
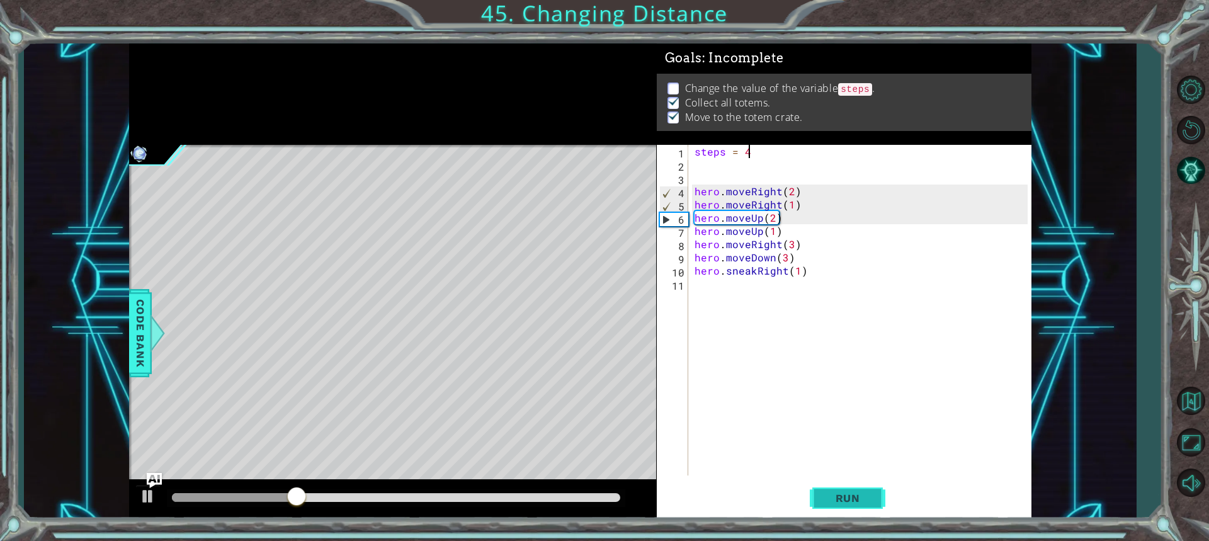
click at [840, 494] on span "Run" at bounding box center [848, 498] width 50 height 13
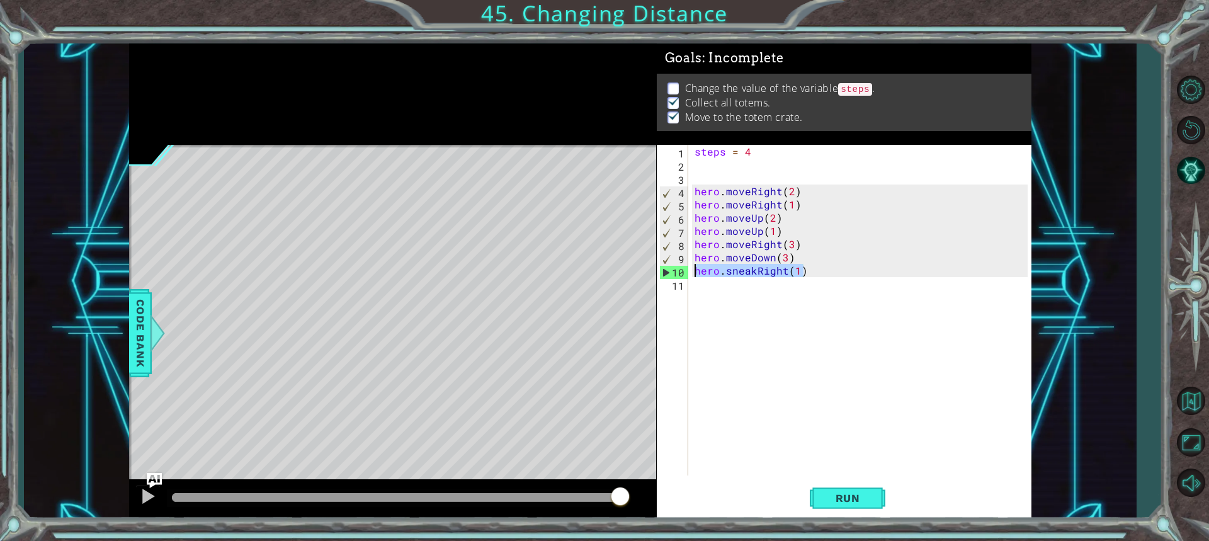
drag, startPoint x: 808, startPoint y: 270, endPoint x: 693, endPoint y: 272, distance: 114.6
click at [693, 272] on div "steps = 4 hero . moveRight ( 2 ) hero . moveRight ( 1 ) hero . moveUp ( 2 ) her…" at bounding box center [863, 323] width 342 height 357
type textarea "hero.sneakRight(1)"
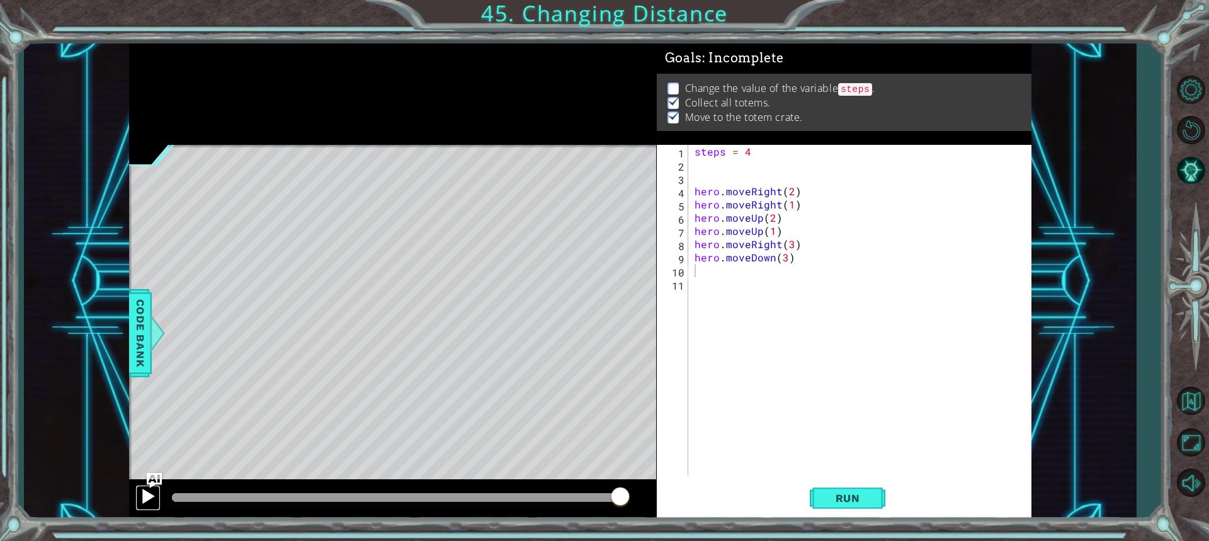
click at [142, 500] on div at bounding box center [148, 496] width 16 height 16
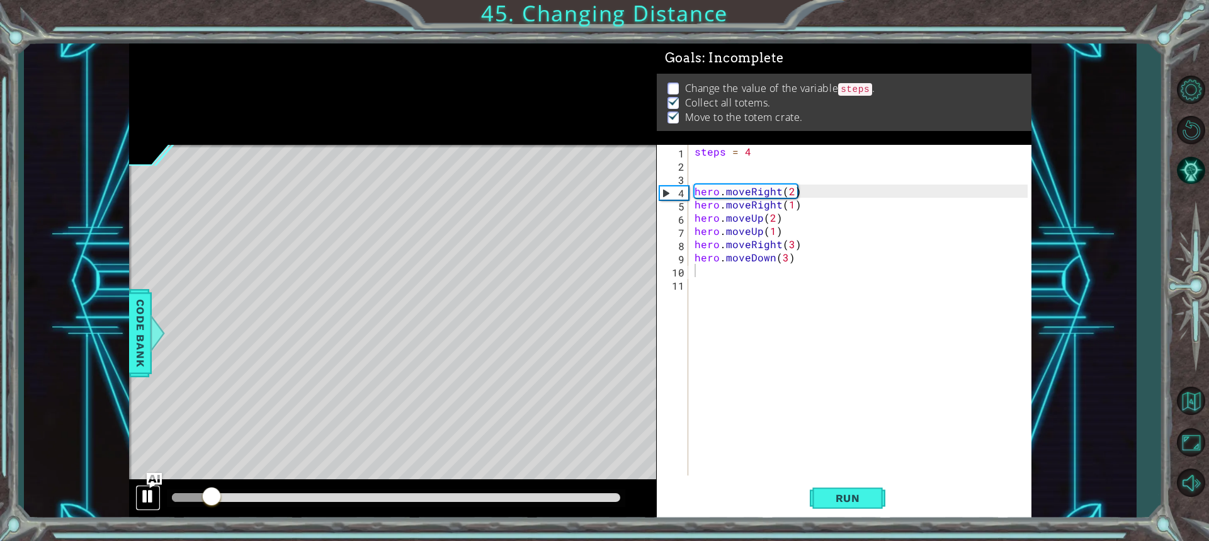
click at [142, 500] on div at bounding box center [148, 496] width 16 height 16
click at [152, 480] on img "Ask AI" at bounding box center [154, 479] width 16 height 16
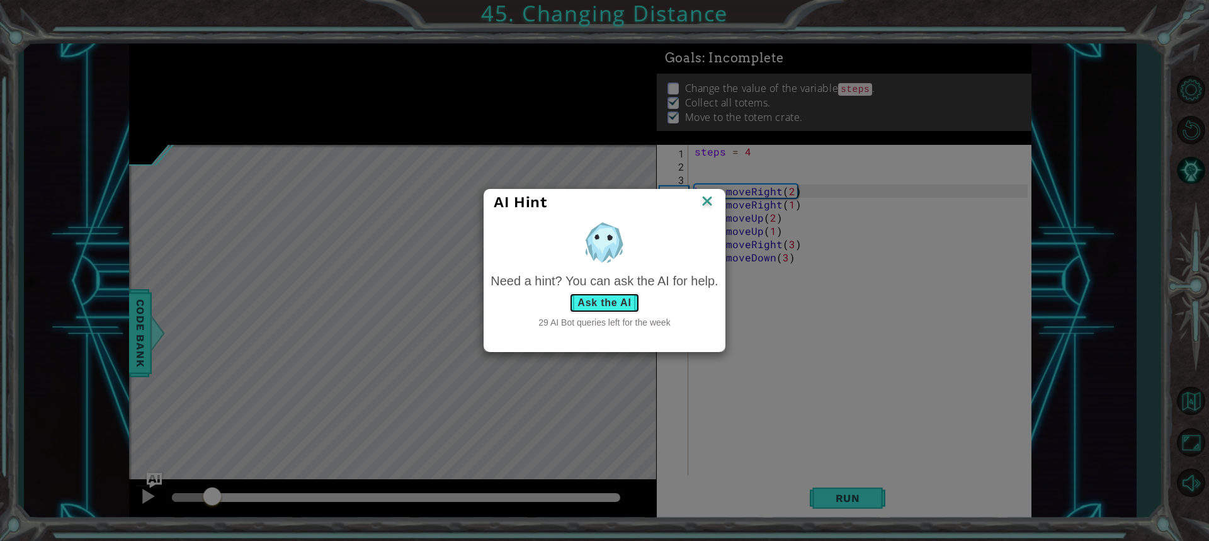
click at [603, 304] on button "Ask the AI" at bounding box center [604, 303] width 70 height 20
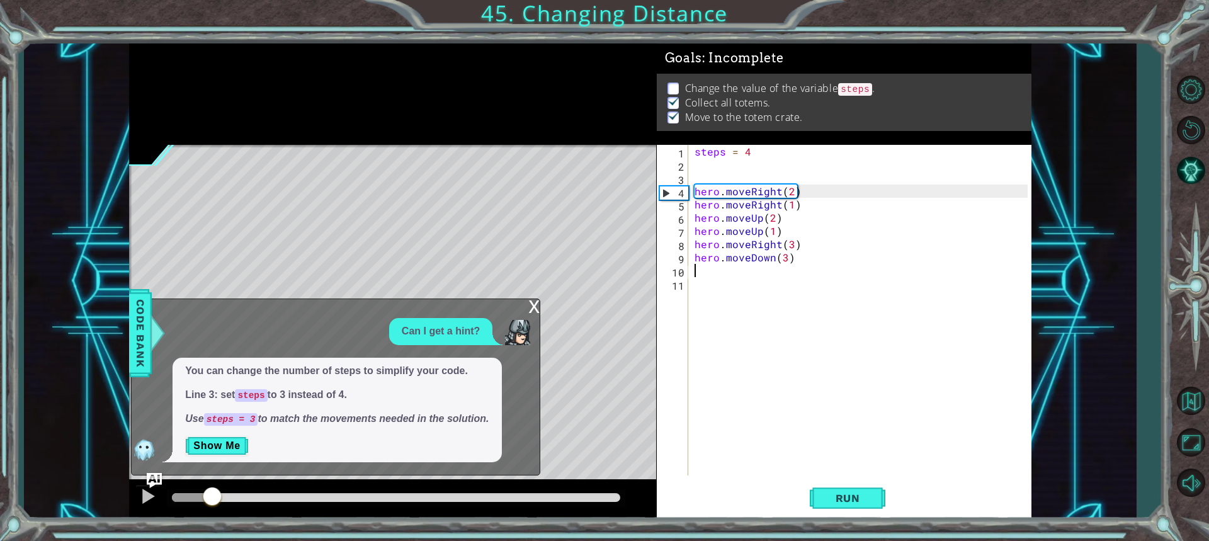
click at [757, 148] on div "steps = 4 hero . moveRight ( 2 ) hero . moveRight ( 1 ) hero . moveUp ( 2 ) her…" at bounding box center [863, 323] width 342 height 357
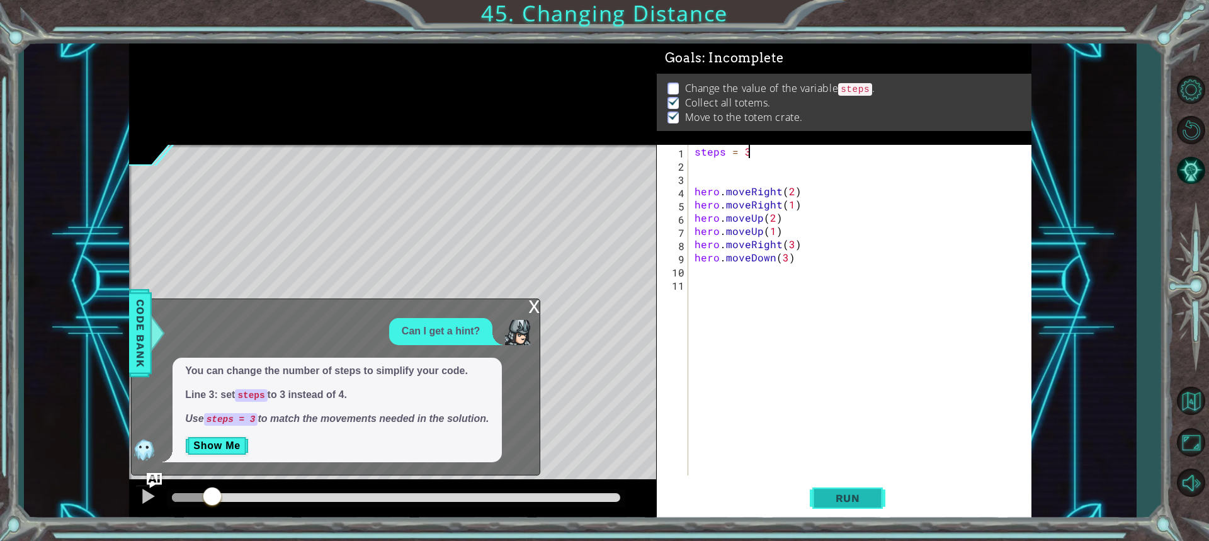
type textarea "steps = 3"
click at [874, 487] on button "Run" at bounding box center [847, 497] width 76 height 37
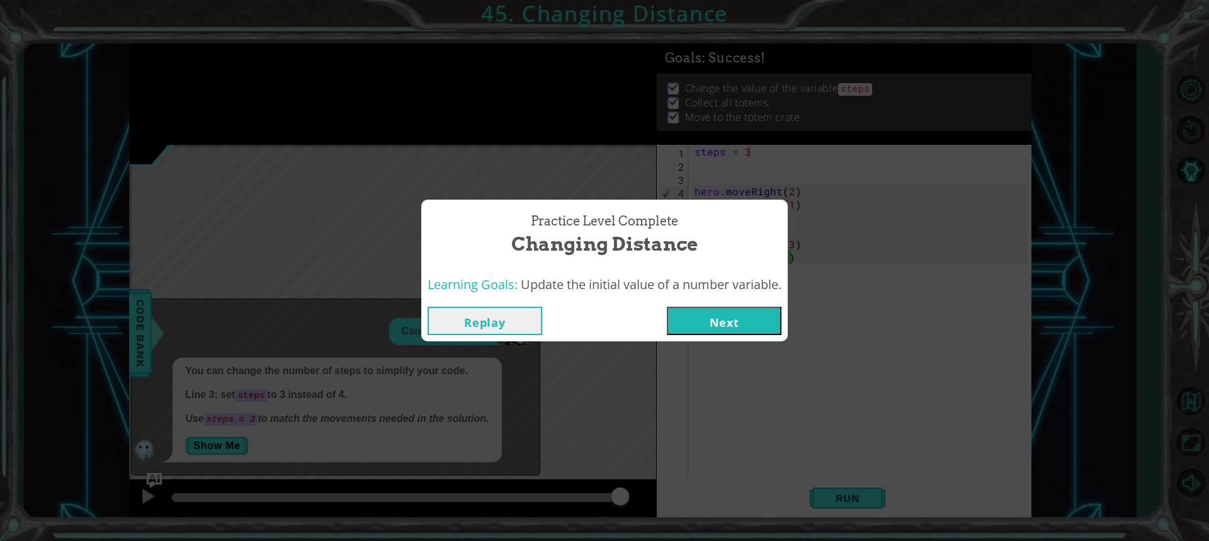
click at [723, 332] on button "Next" at bounding box center [724, 321] width 115 height 28
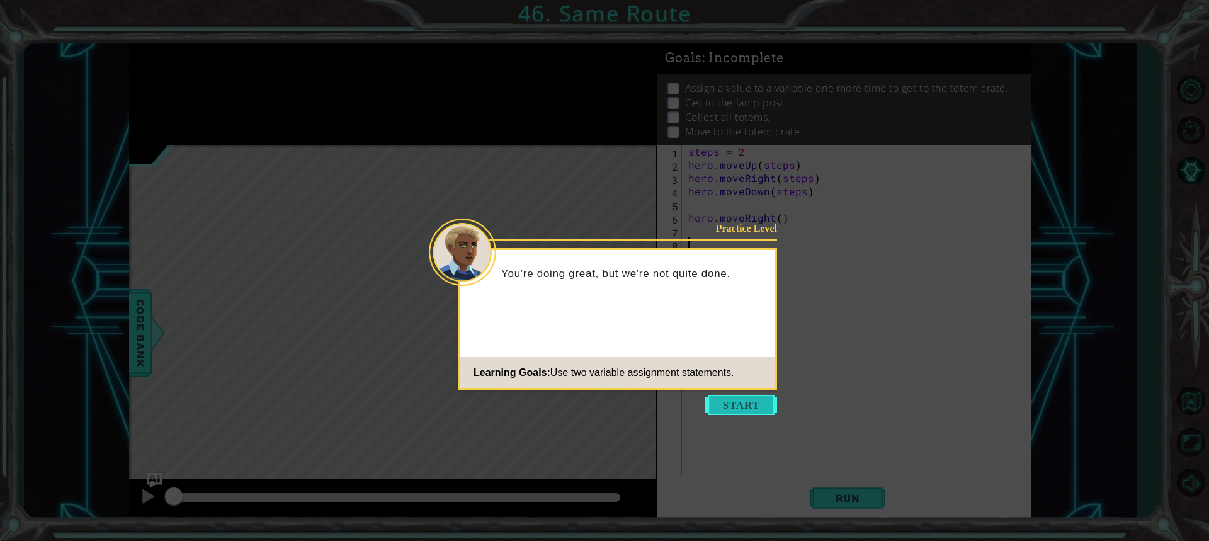
click at [723, 410] on button "Start" at bounding box center [741, 405] width 72 height 20
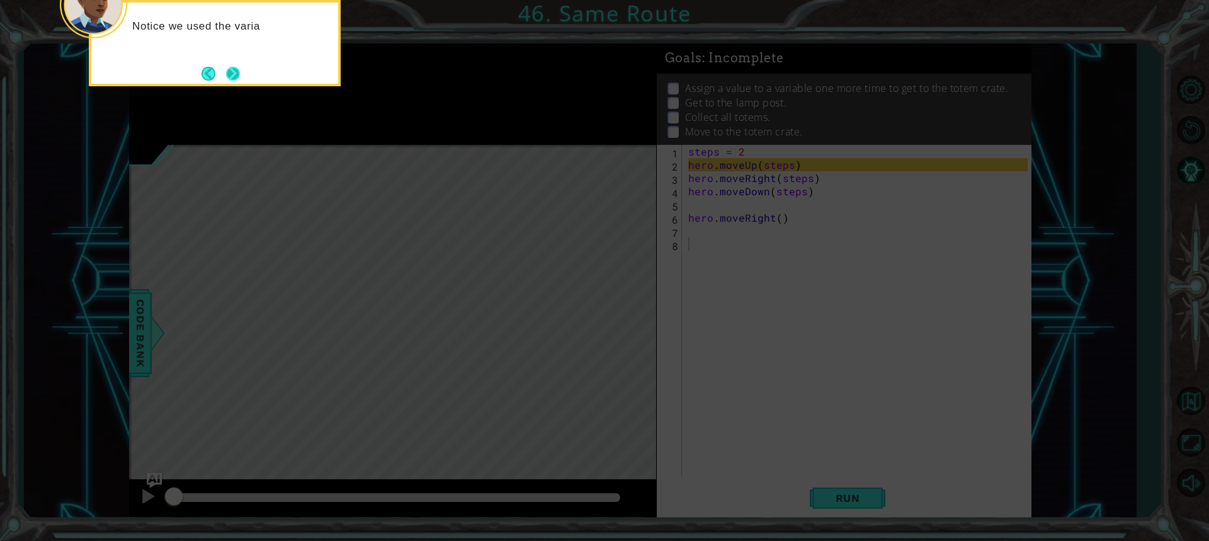
click at [226, 78] on button "Next" at bounding box center [233, 74] width 14 height 14
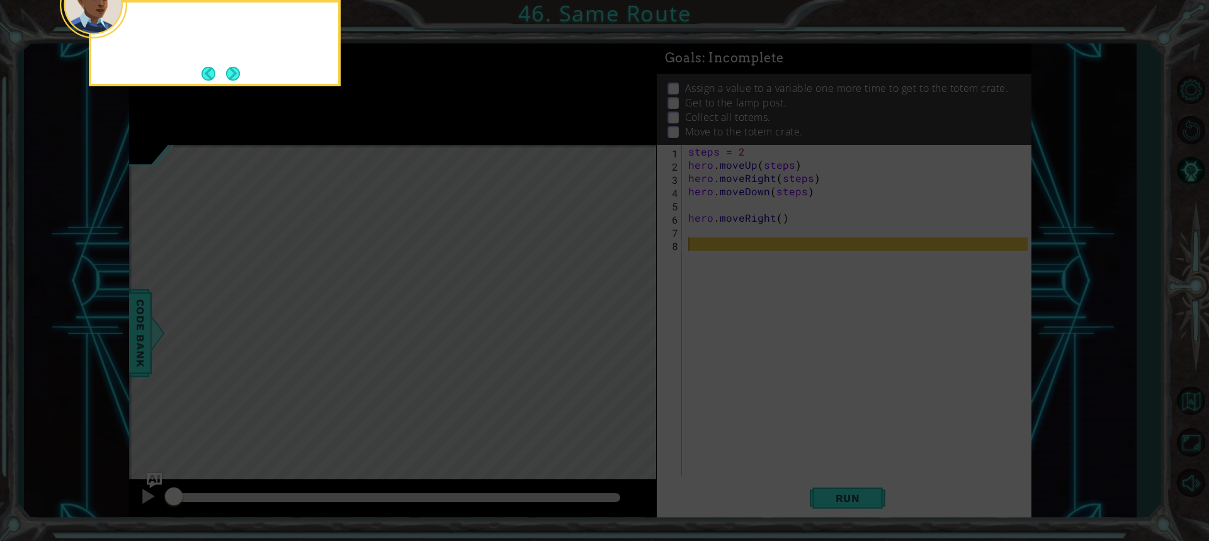
click at [226, 78] on button "Next" at bounding box center [233, 73] width 18 height 18
click at [226, 78] on button "Next" at bounding box center [233, 74] width 14 height 14
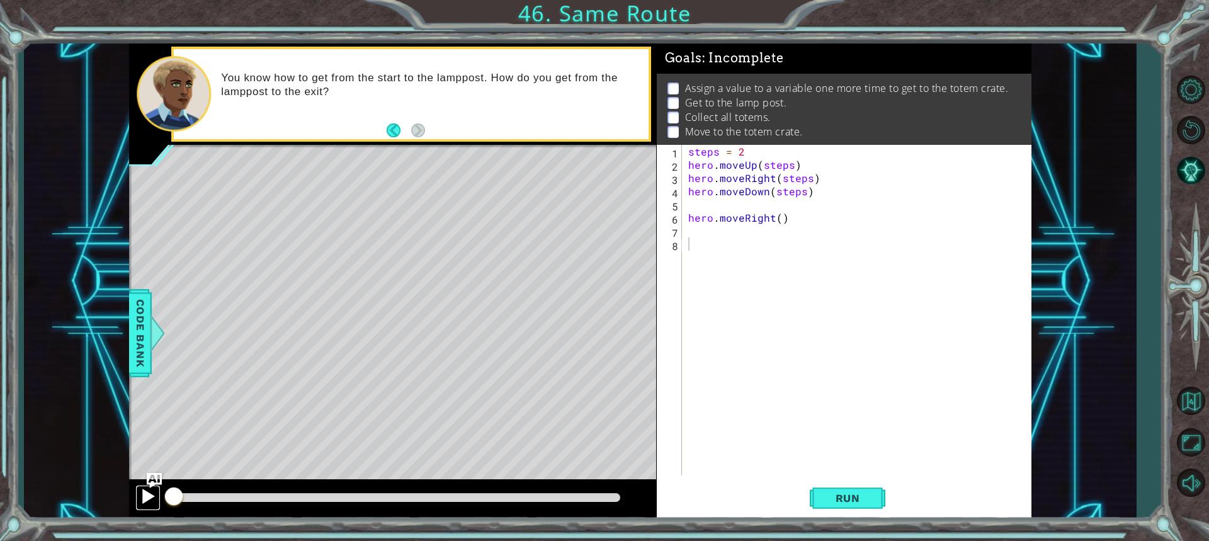
click at [142, 501] on div at bounding box center [148, 496] width 16 height 16
click at [159, 478] on img "Ask AI" at bounding box center [154, 479] width 16 height 16
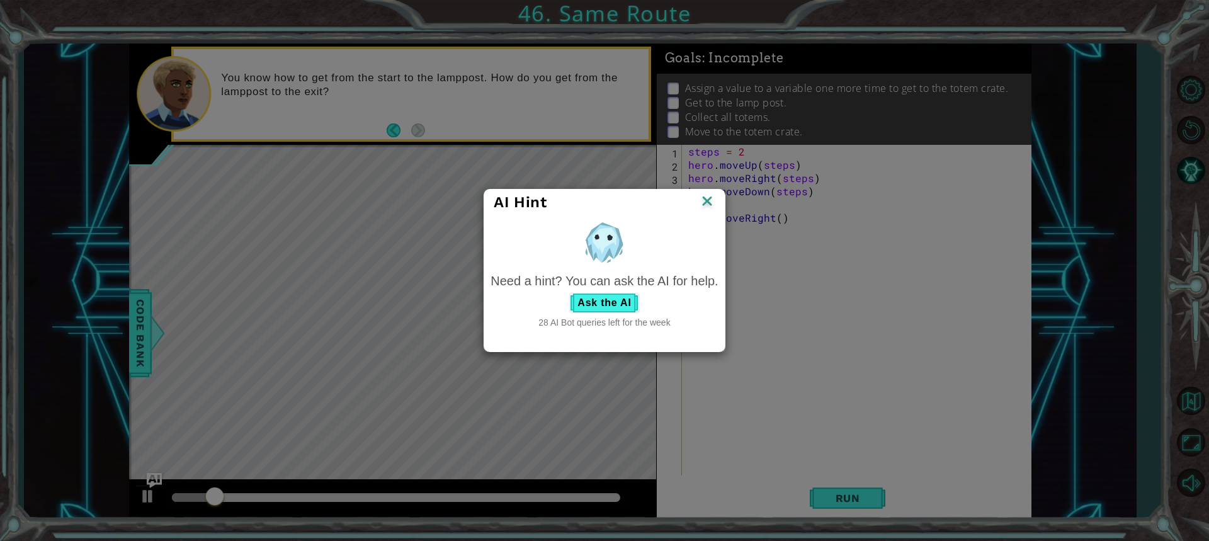
click at [145, 496] on div "AI Hint Need a hint? You can ask the AI for help. Ask the AI 28 AI Bot queries …" at bounding box center [604, 270] width 1209 height 541
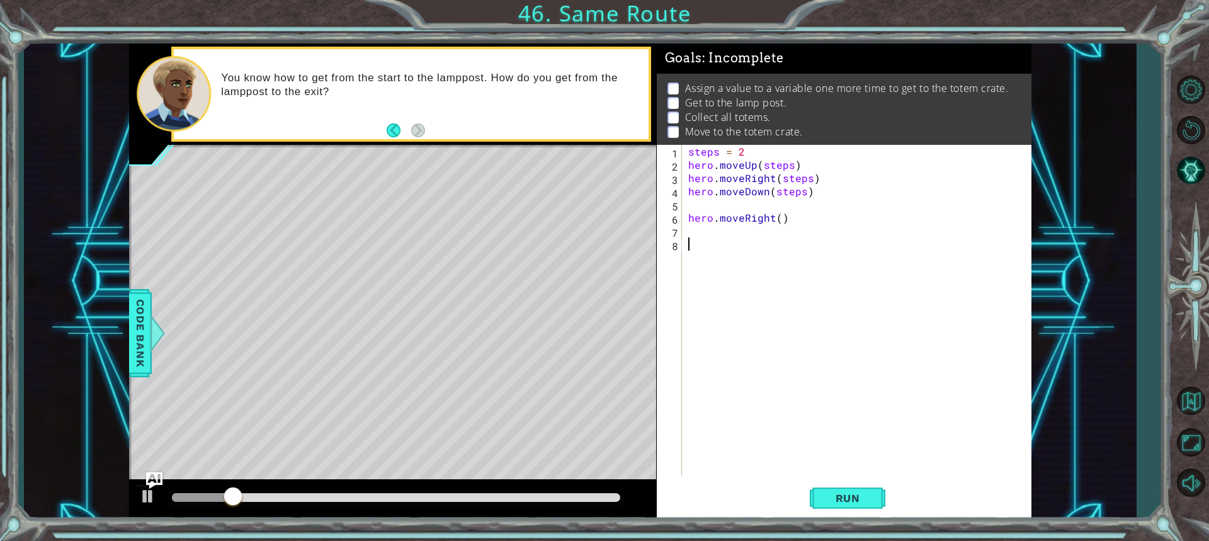
click at [152, 483] on img "Ask AI" at bounding box center [154, 479] width 16 height 16
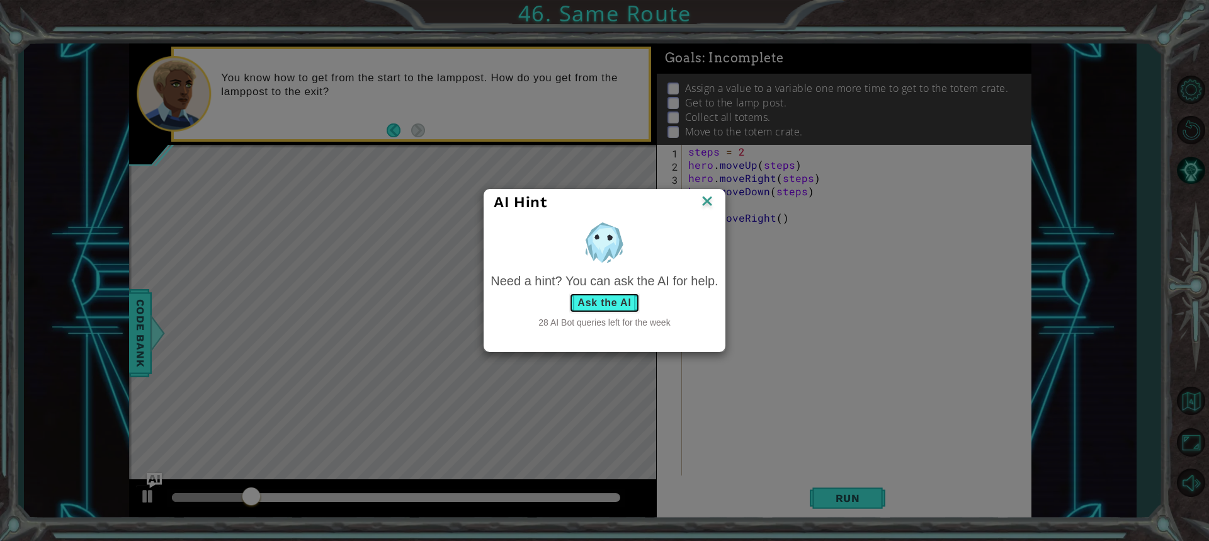
click at [594, 298] on button "Ask the AI" at bounding box center [604, 303] width 70 height 20
